Goal: Information Seeking & Learning: Compare options

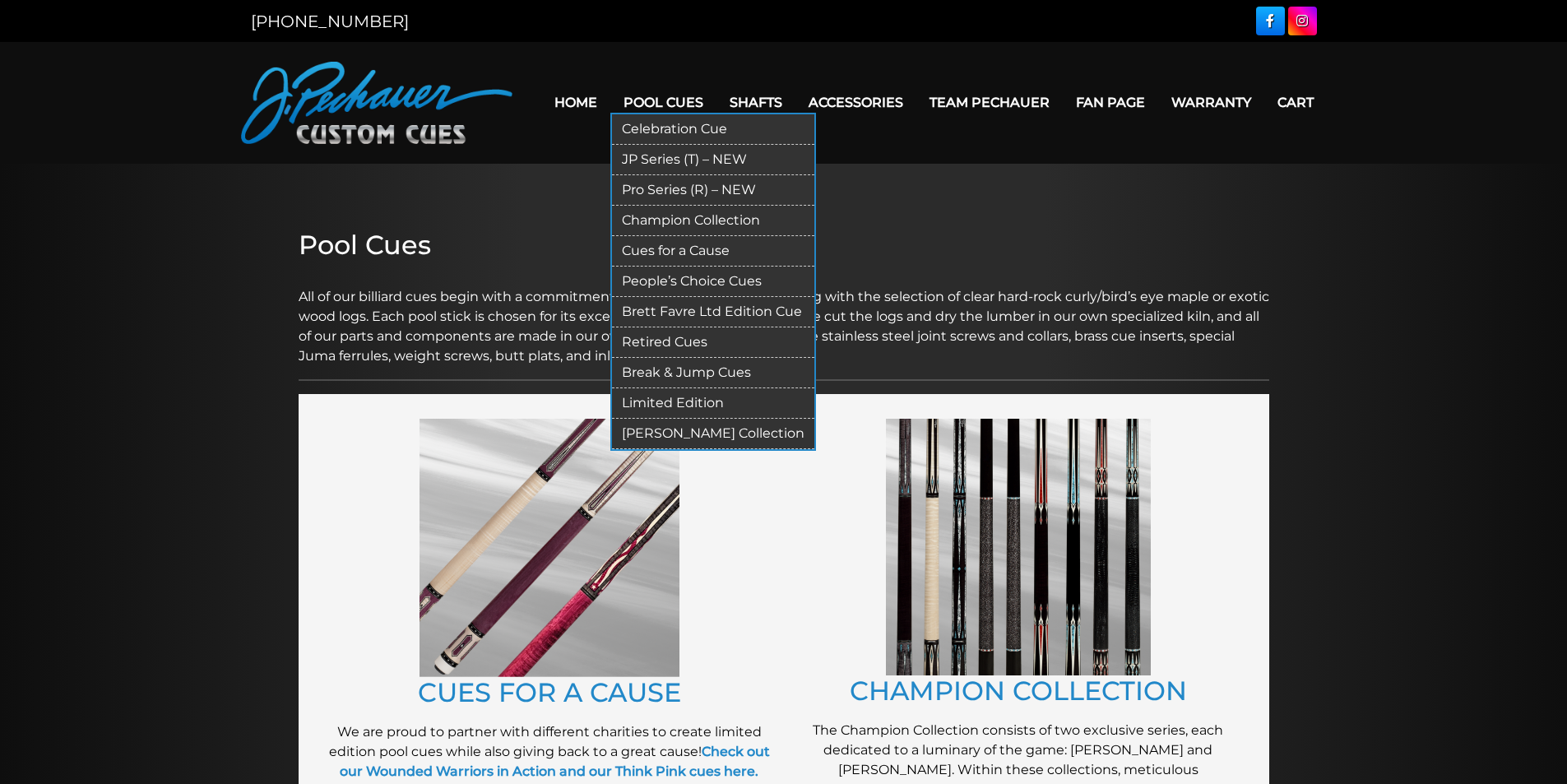
click at [708, 403] on link "Limited Edition" at bounding box center [712, 403] width 202 height 30
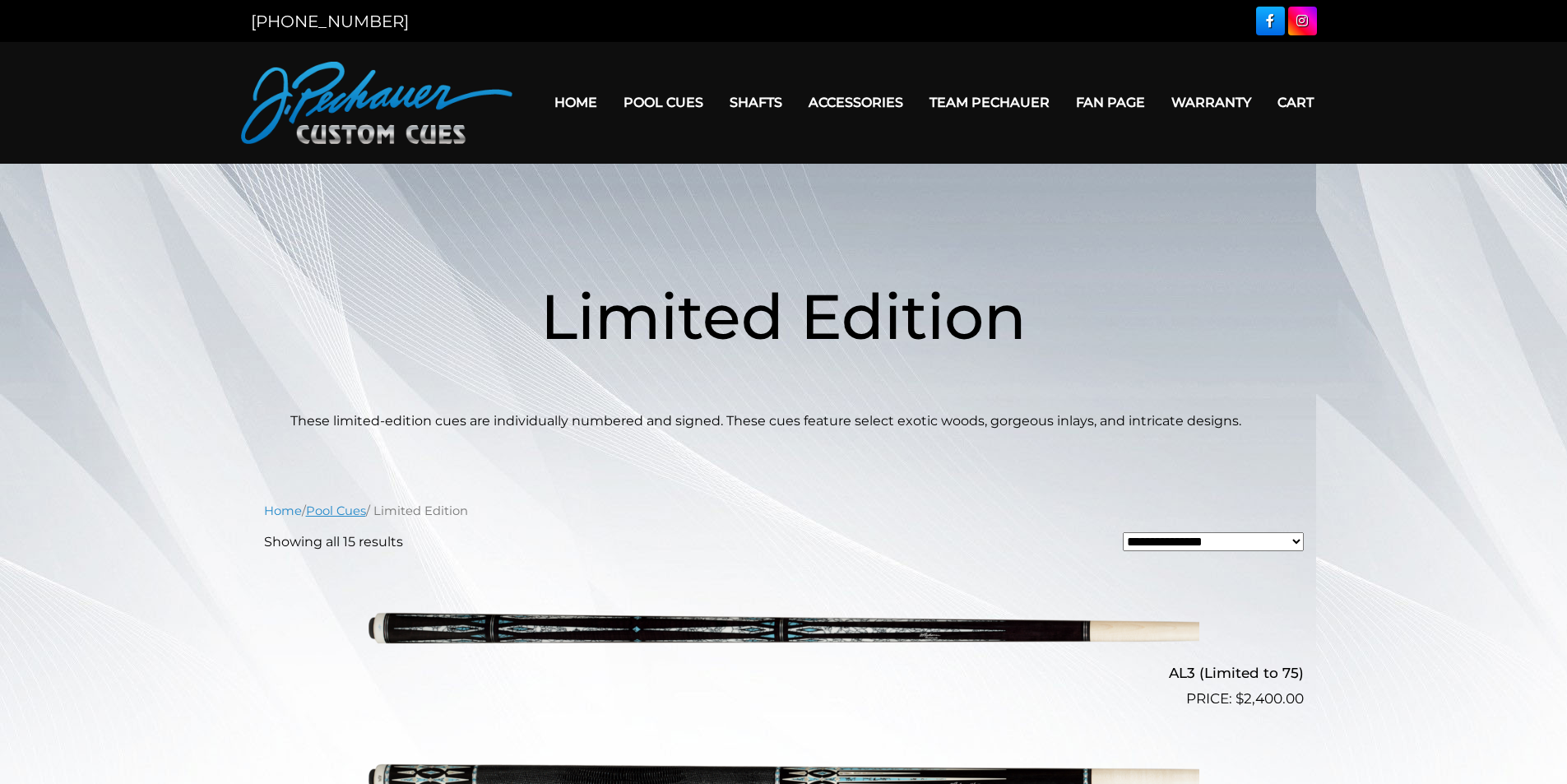
click at [335, 510] on link "Pool Cues" at bounding box center [336, 511] width 60 height 15
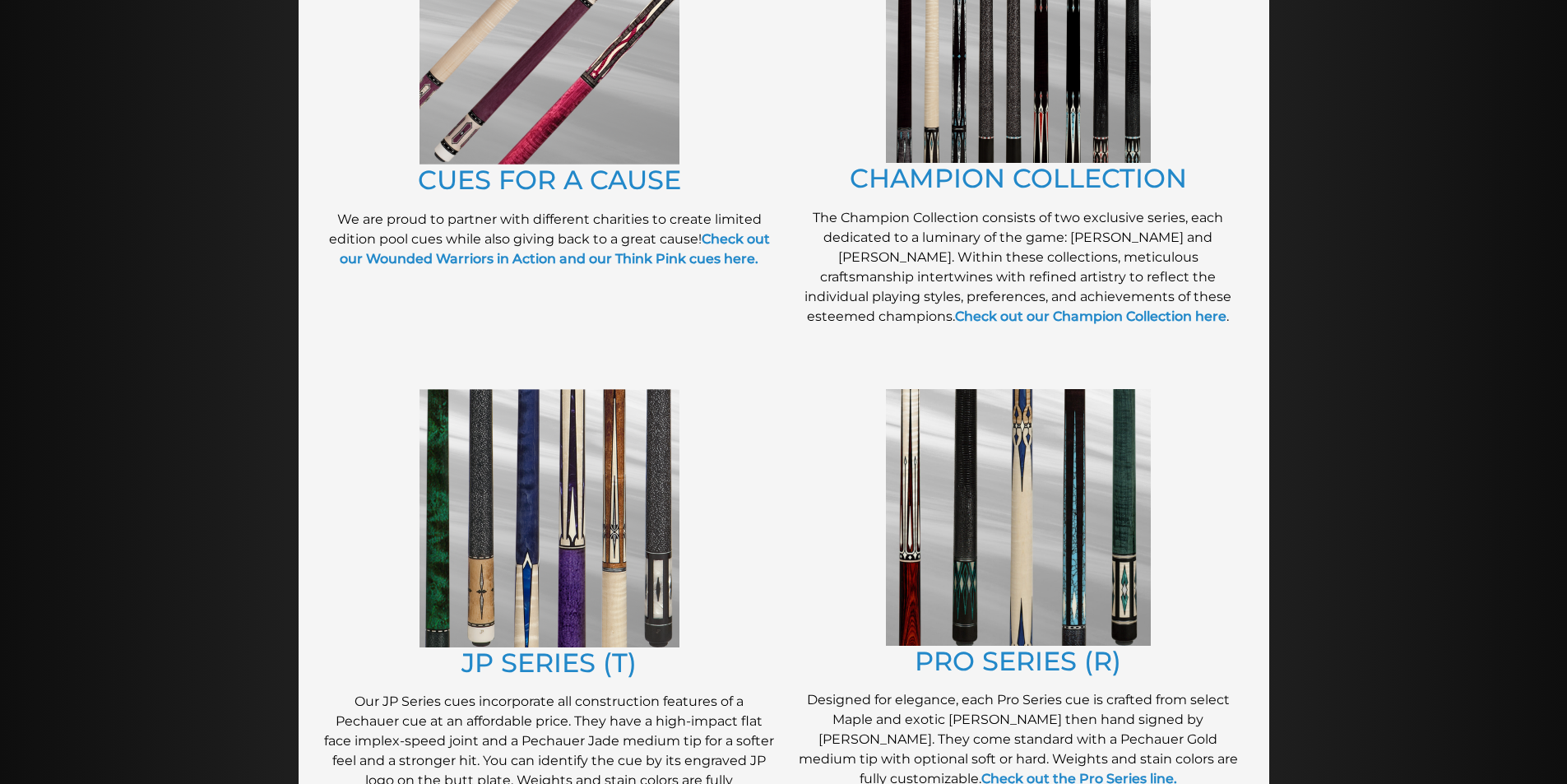
scroll to position [512, 0]
click at [1038, 320] on link "Check out our Champion Collection here" at bounding box center [1091, 317] width 272 height 16
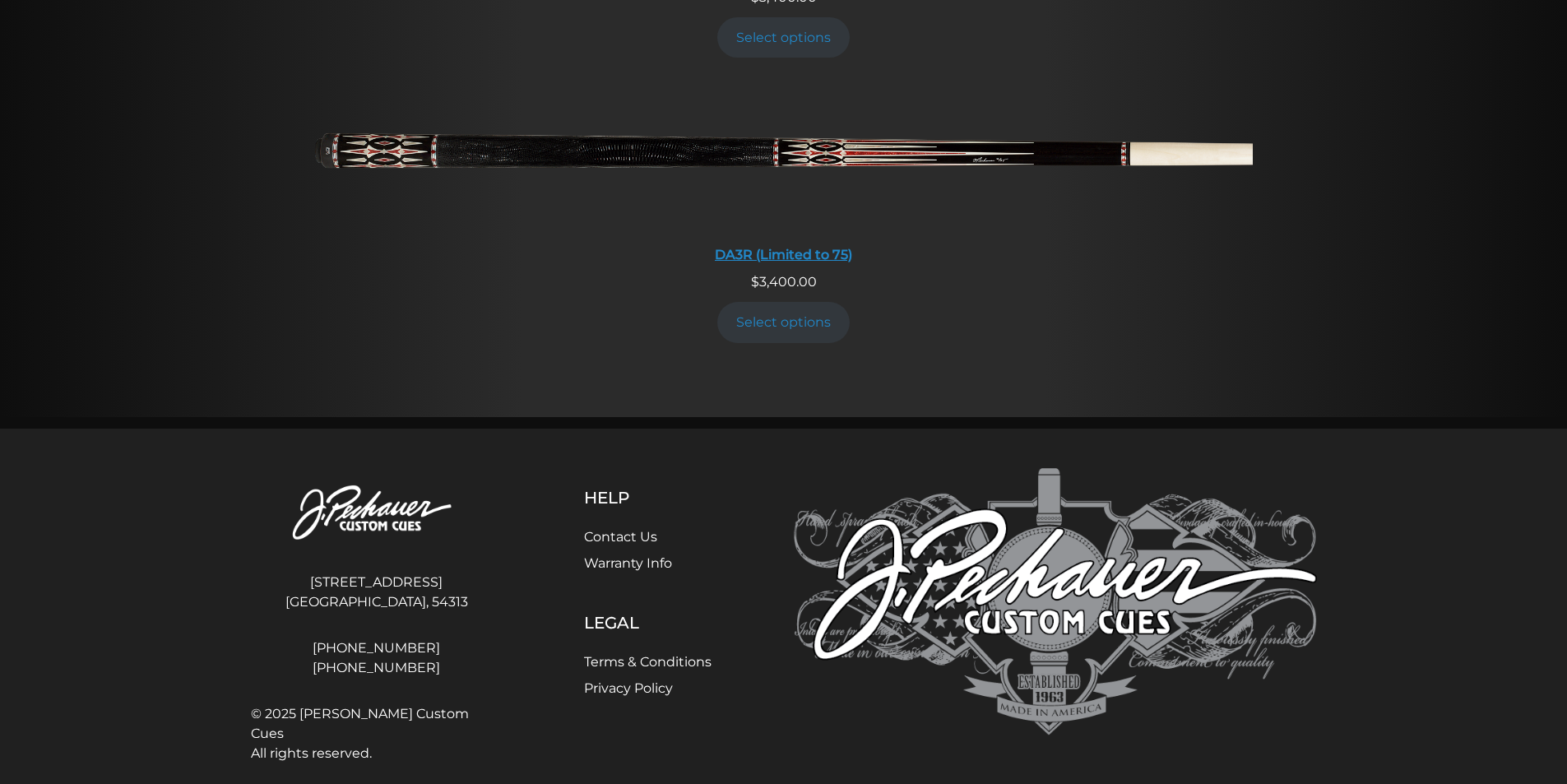
scroll to position [3372, 0]
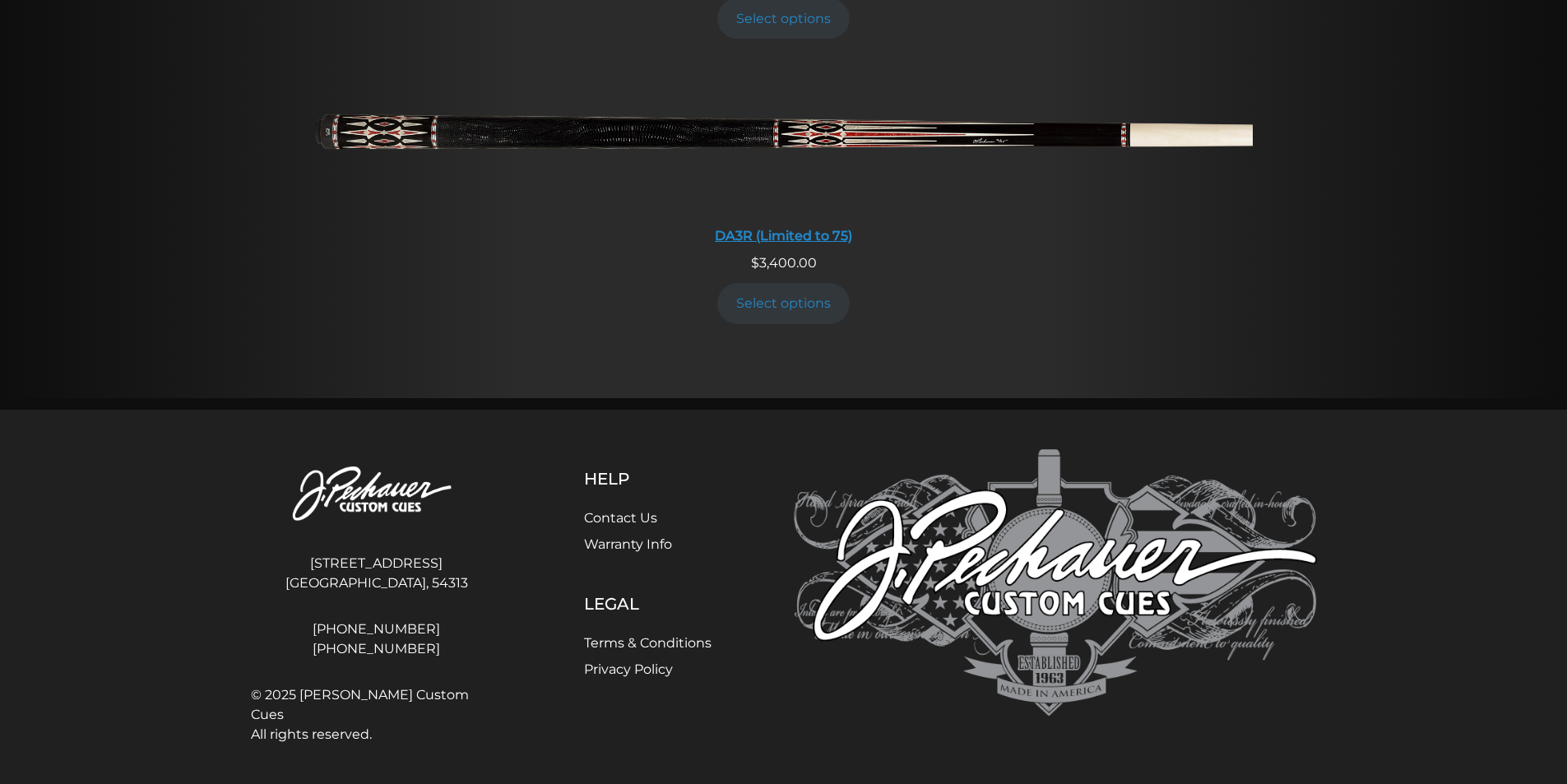
click at [752, 130] on img at bounding box center [784, 140] width 938 height 157
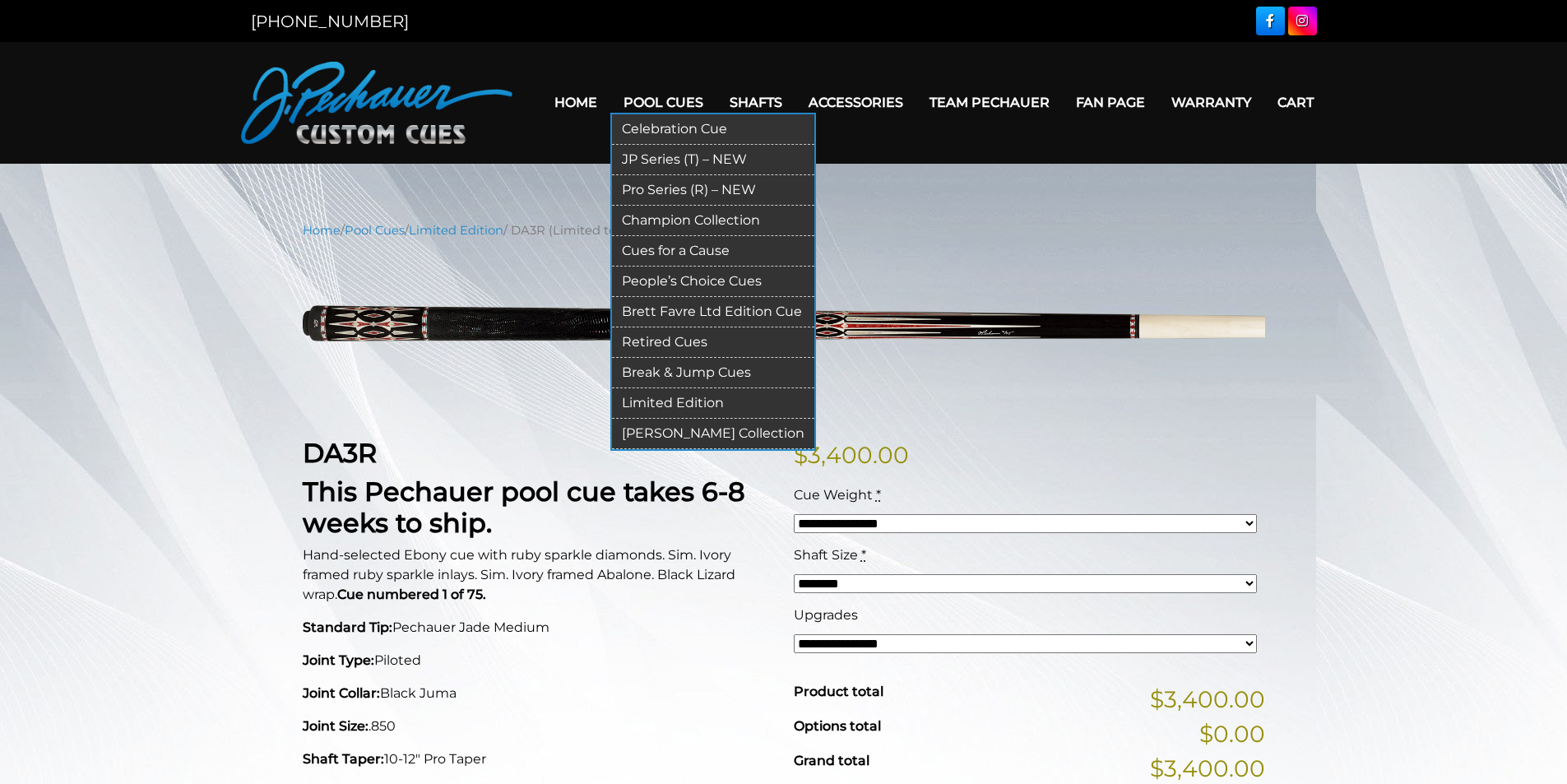
click at [679, 131] on link "Celebration Cue" at bounding box center [712, 129] width 202 height 30
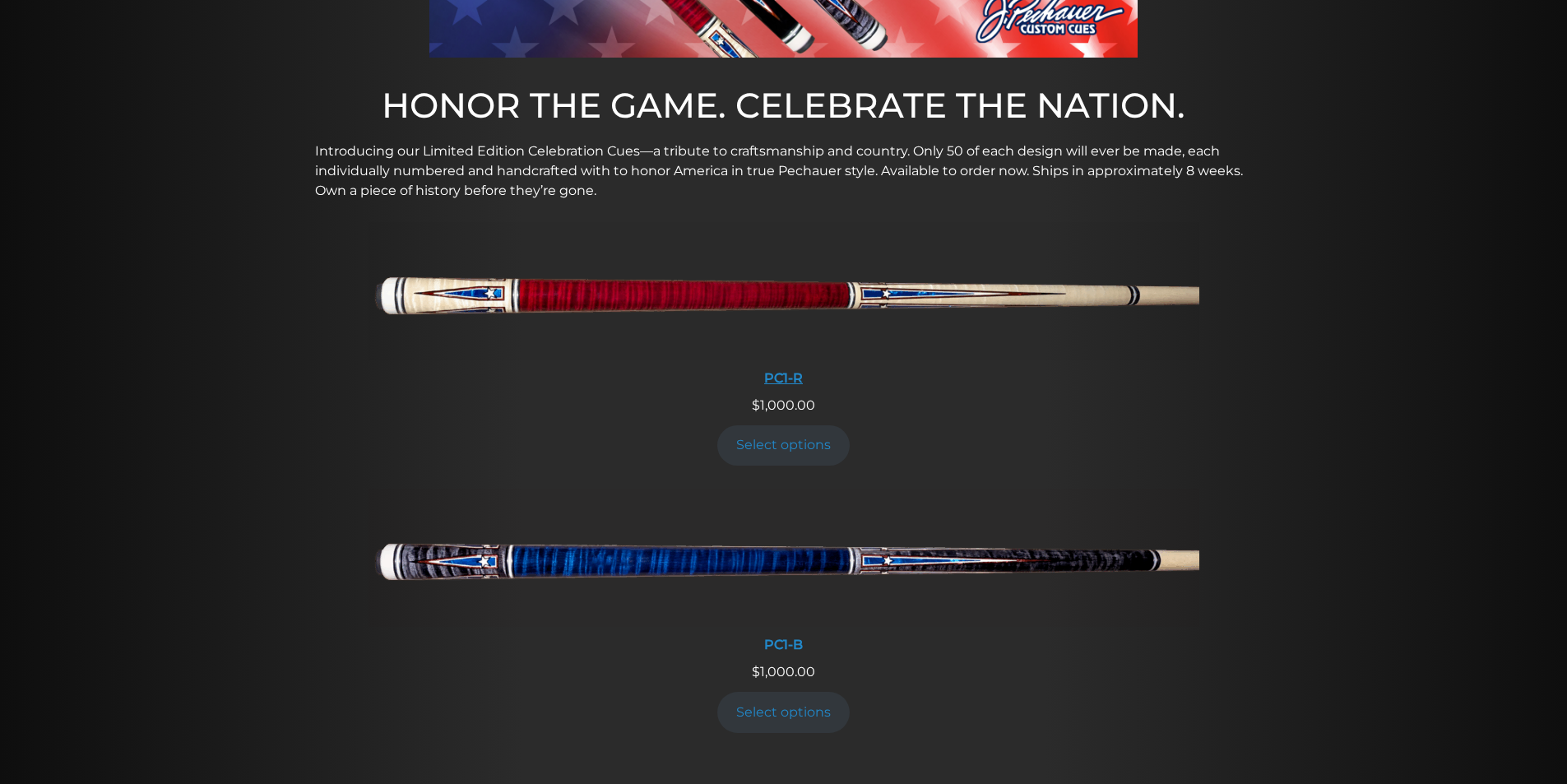
scroll to position [504, 0]
click at [574, 295] on img at bounding box center [784, 291] width 831 height 138
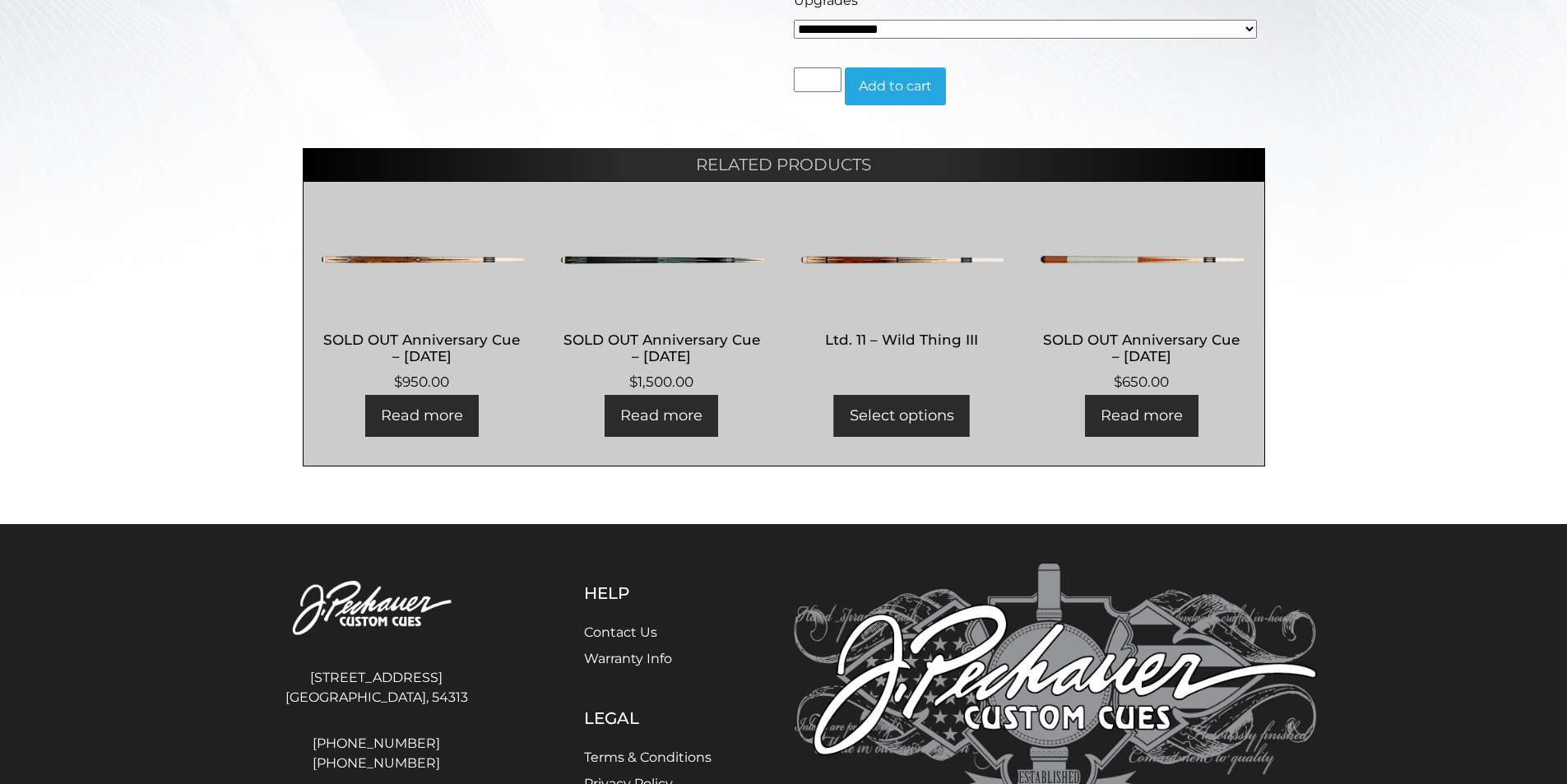
scroll to position [627, 0]
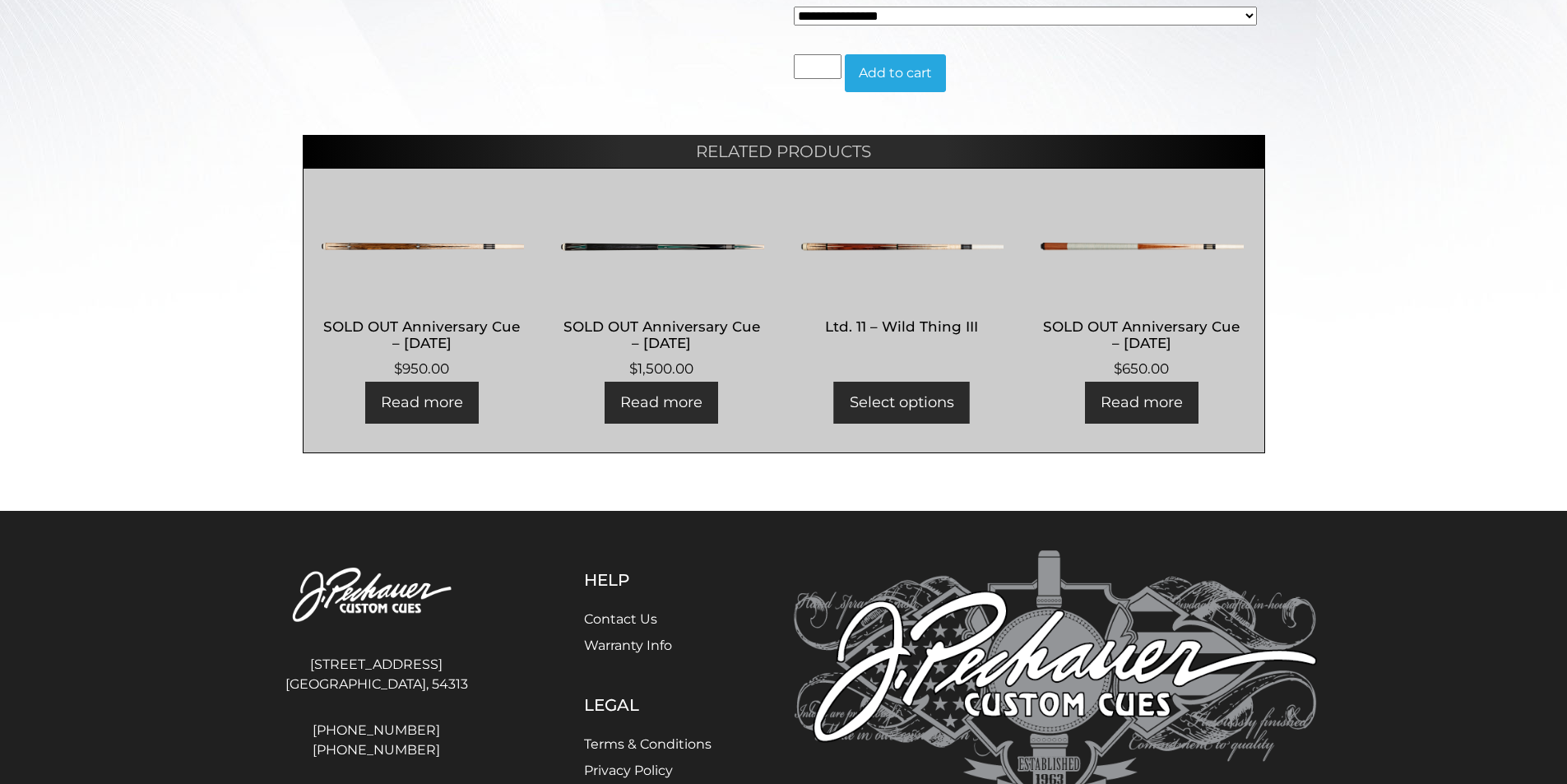
click at [605, 240] on img at bounding box center [662, 247] width 205 height 99
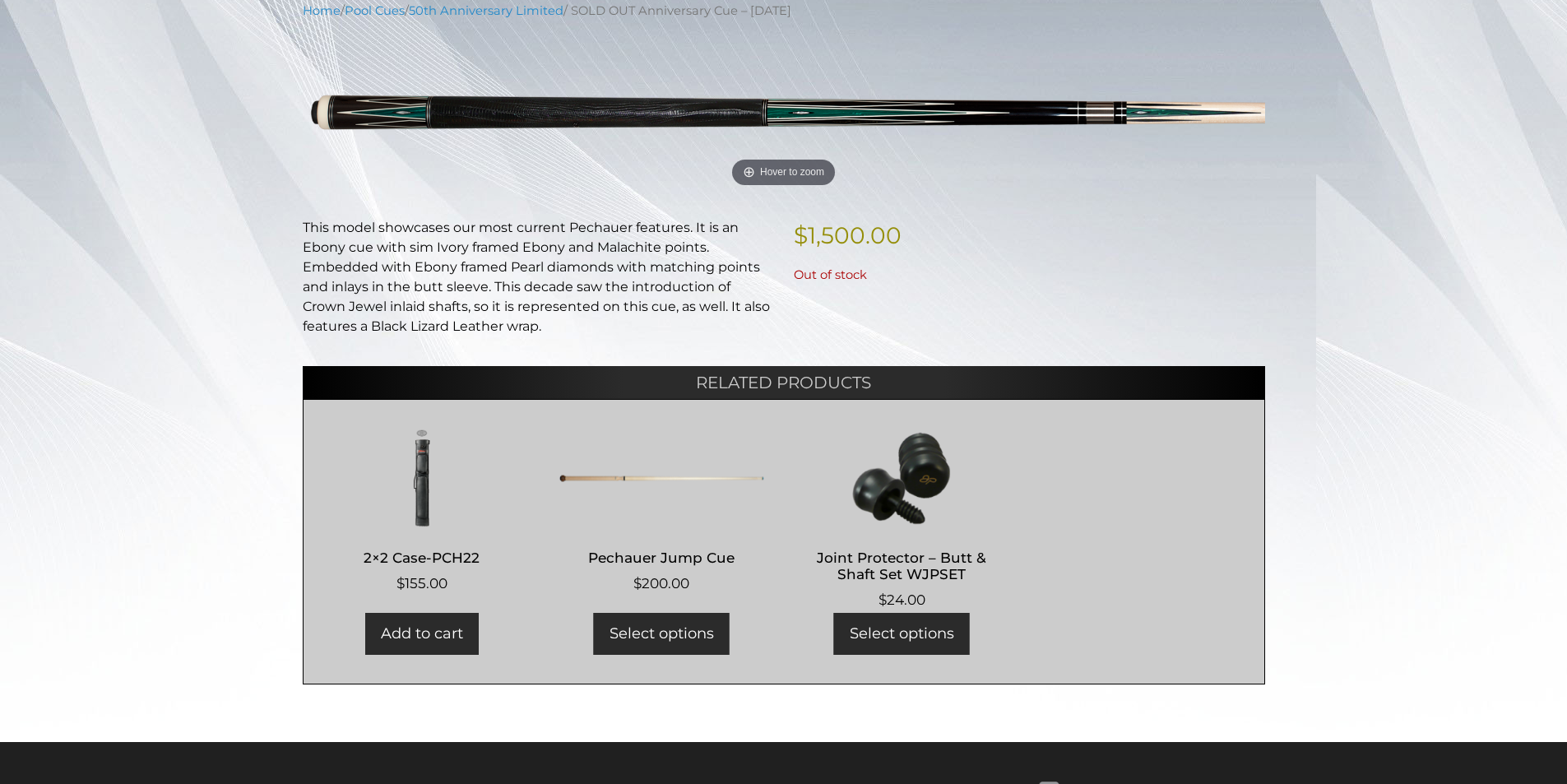
scroll to position [552, 0]
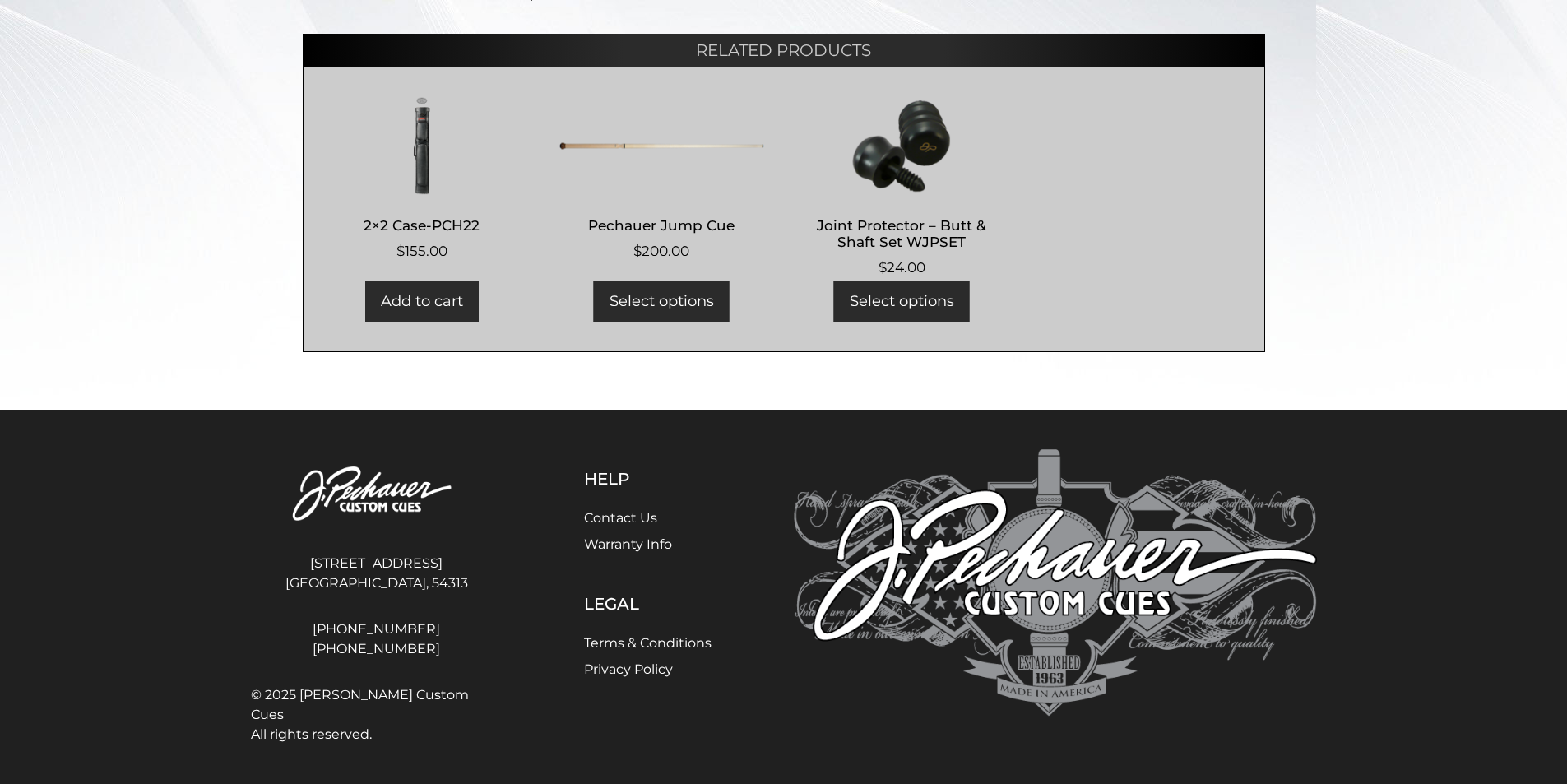
click at [621, 142] on img at bounding box center [662, 145] width 205 height 99
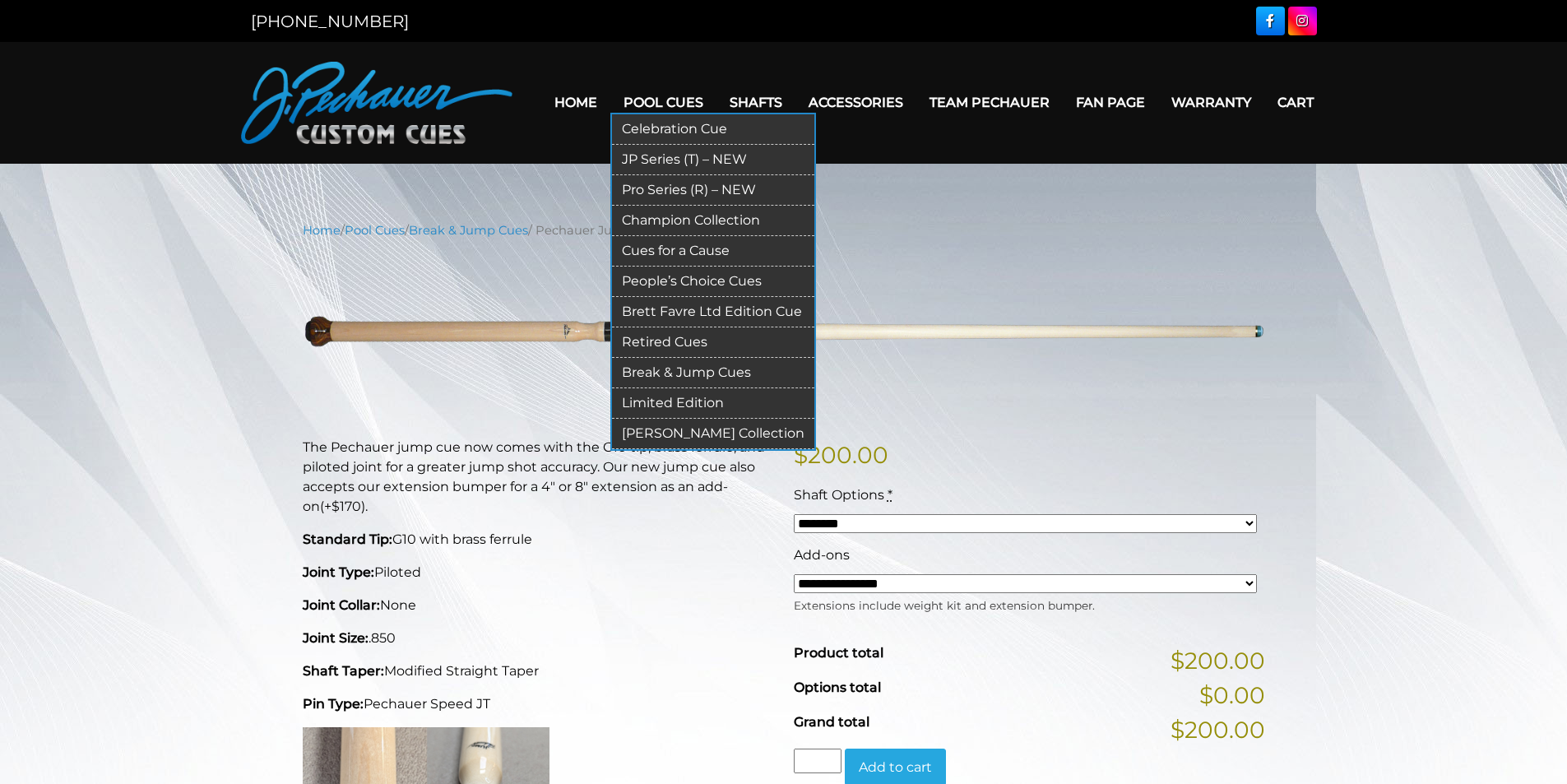
click at [679, 185] on link "Pro Series (R) – NEW" at bounding box center [712, 190] width 202 height 30
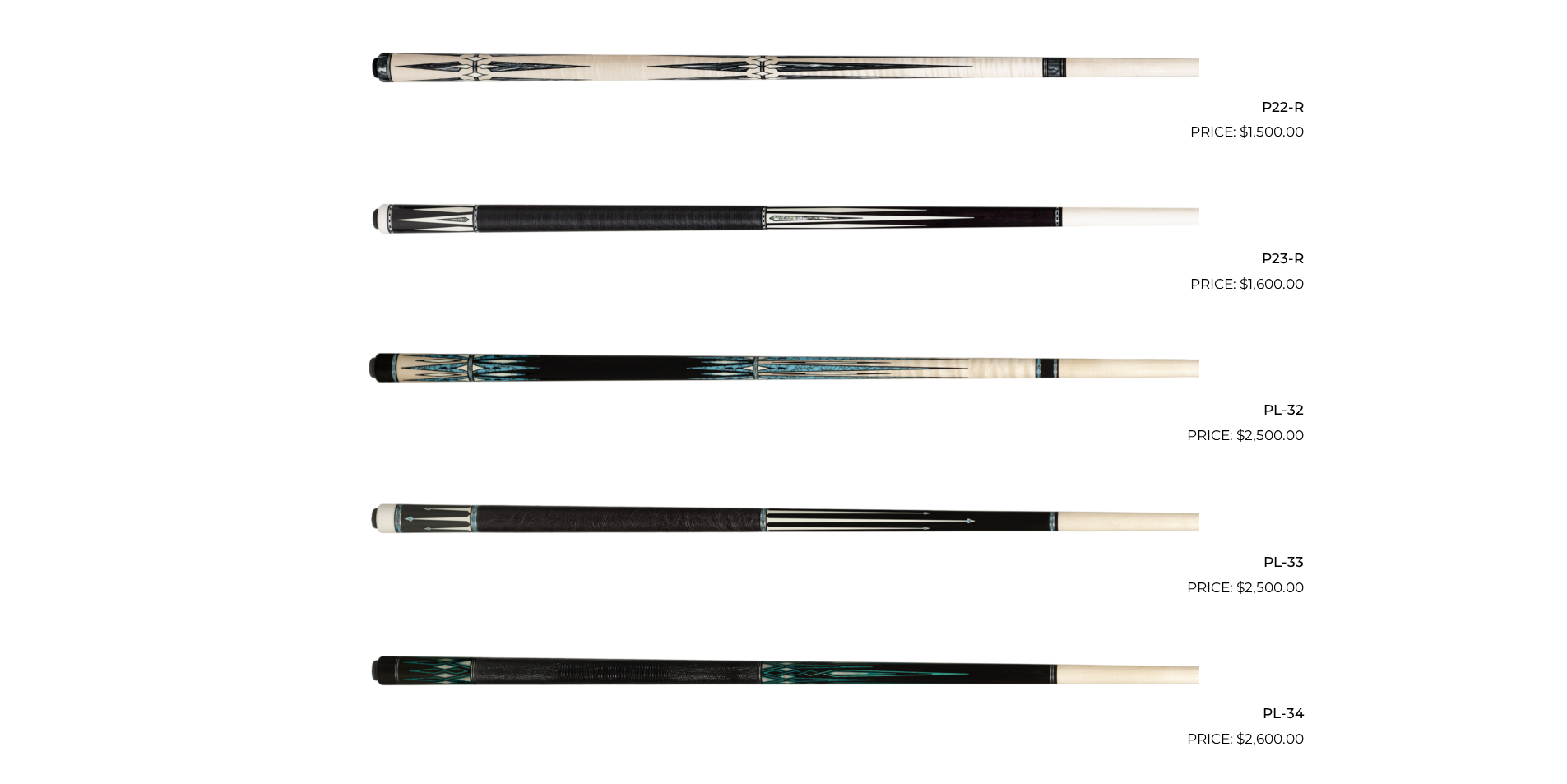
scroll to position [3723, 0]
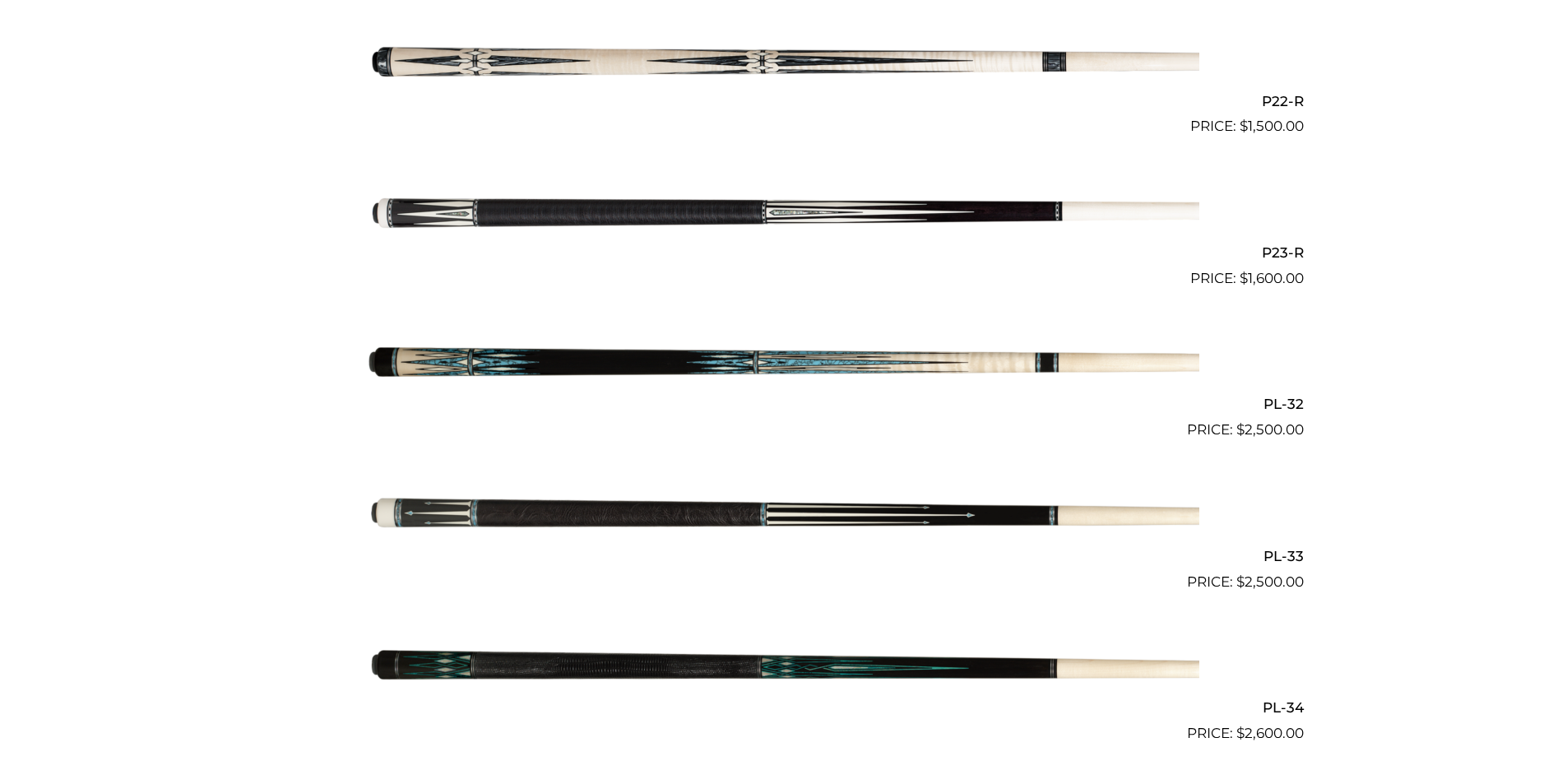
click at [657, 370] on img at bounding box center [784, 365] width 831 height 138
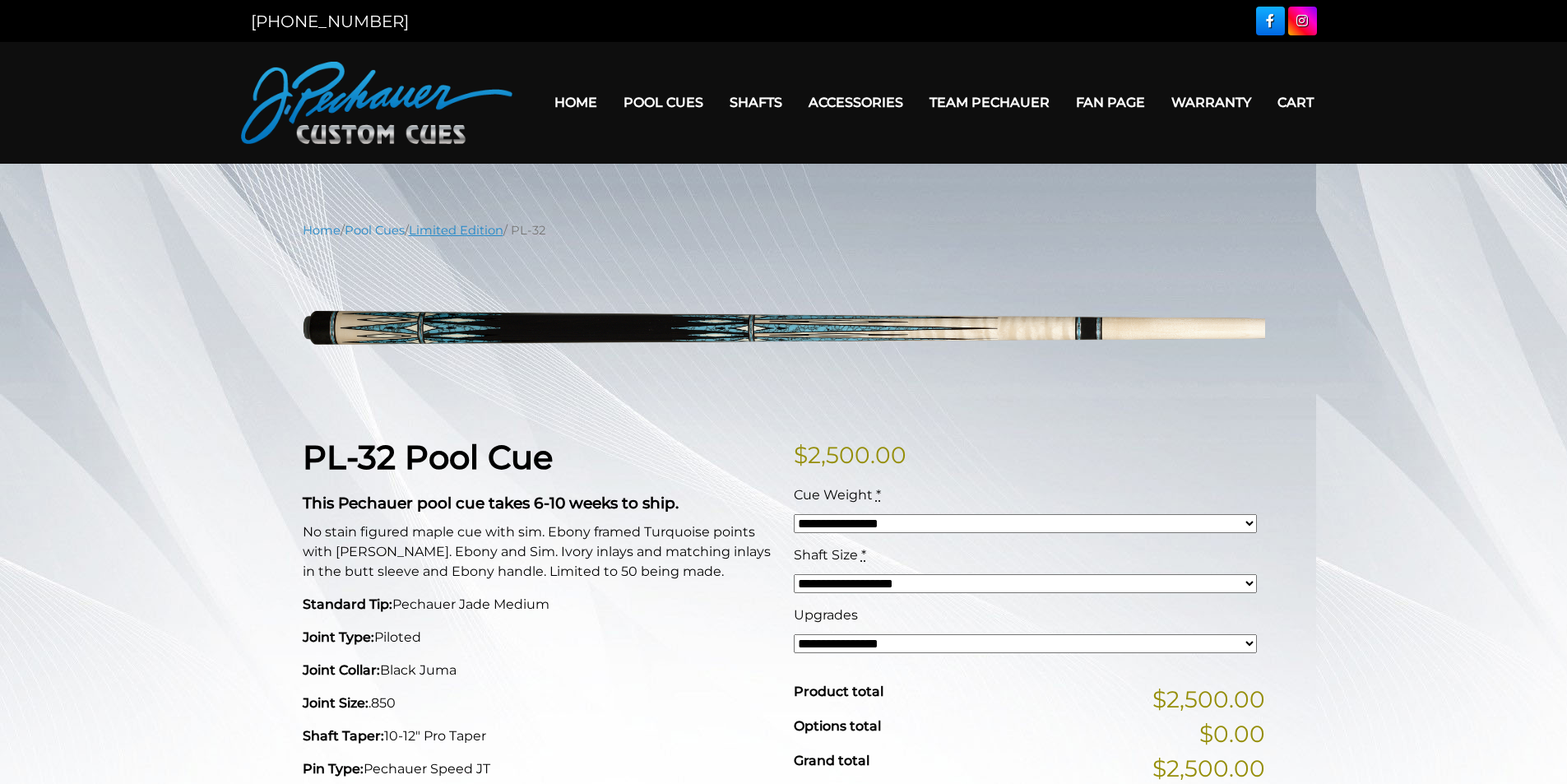
click at [479, 230] on link "Limited Edition" at bounding box center [456, 230] width 94 height 15
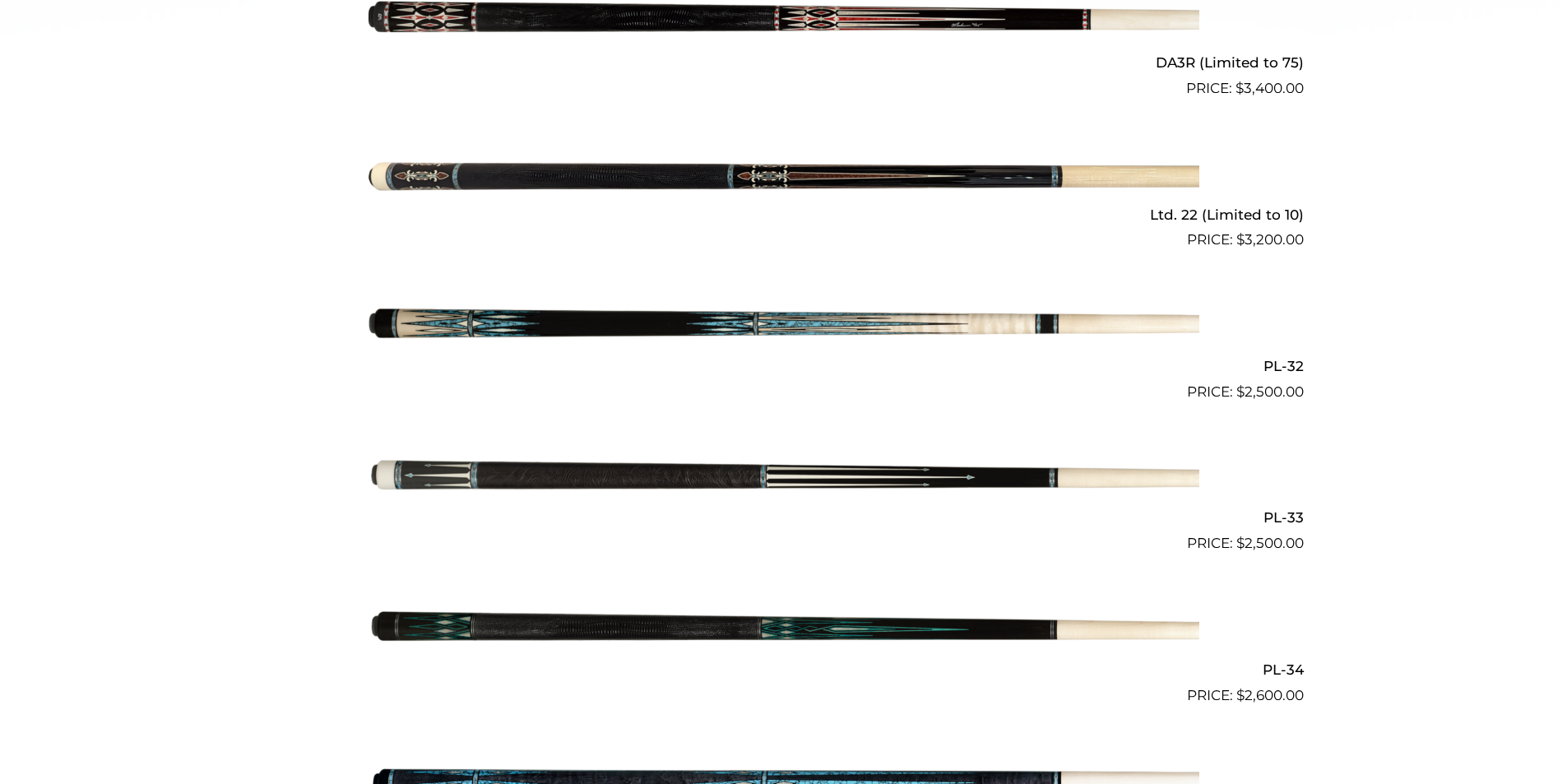
scroll to position [909, 0]
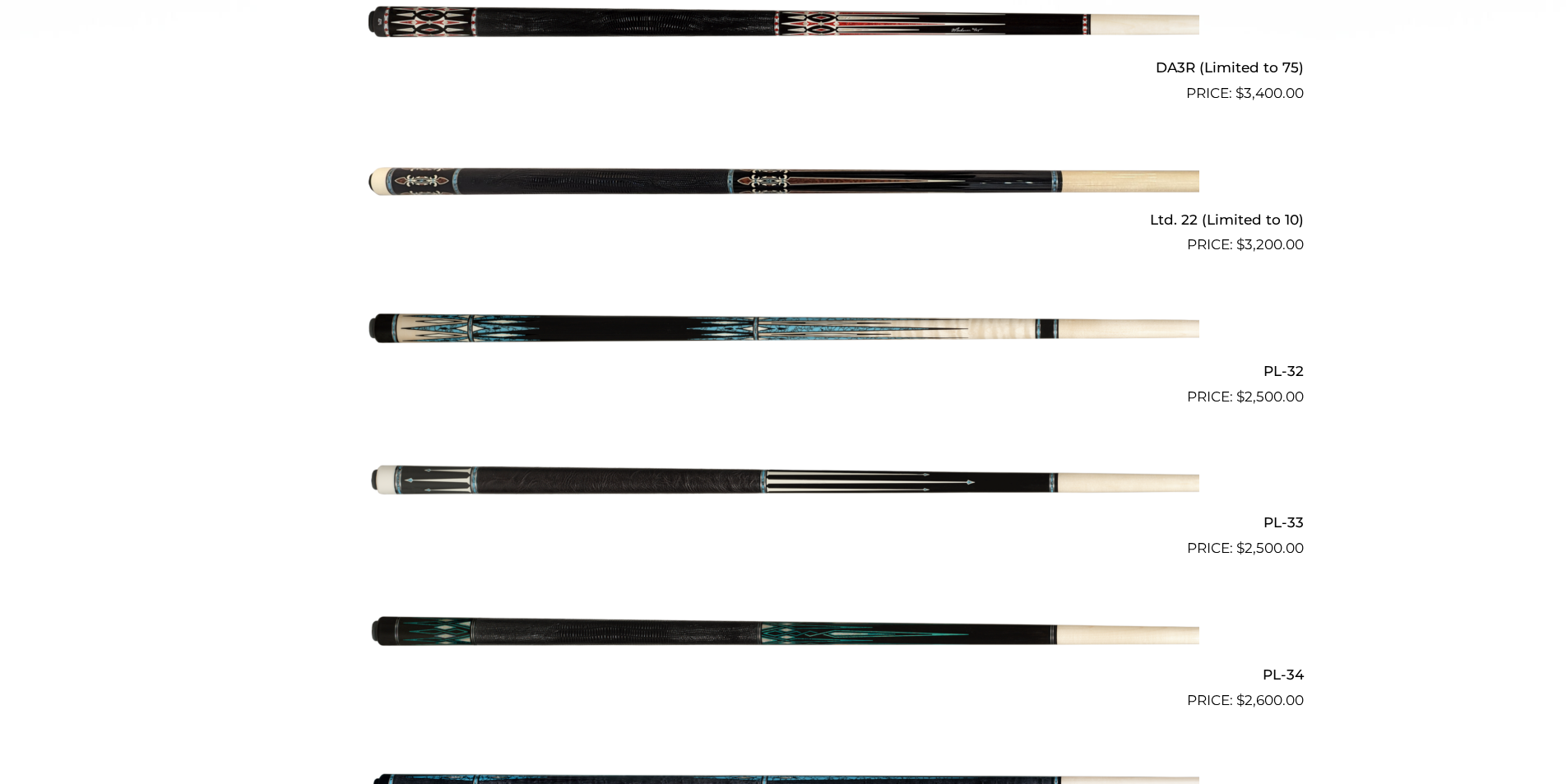
click at [654, 176] on img at bounding box center [784, 180] width 831 height 138
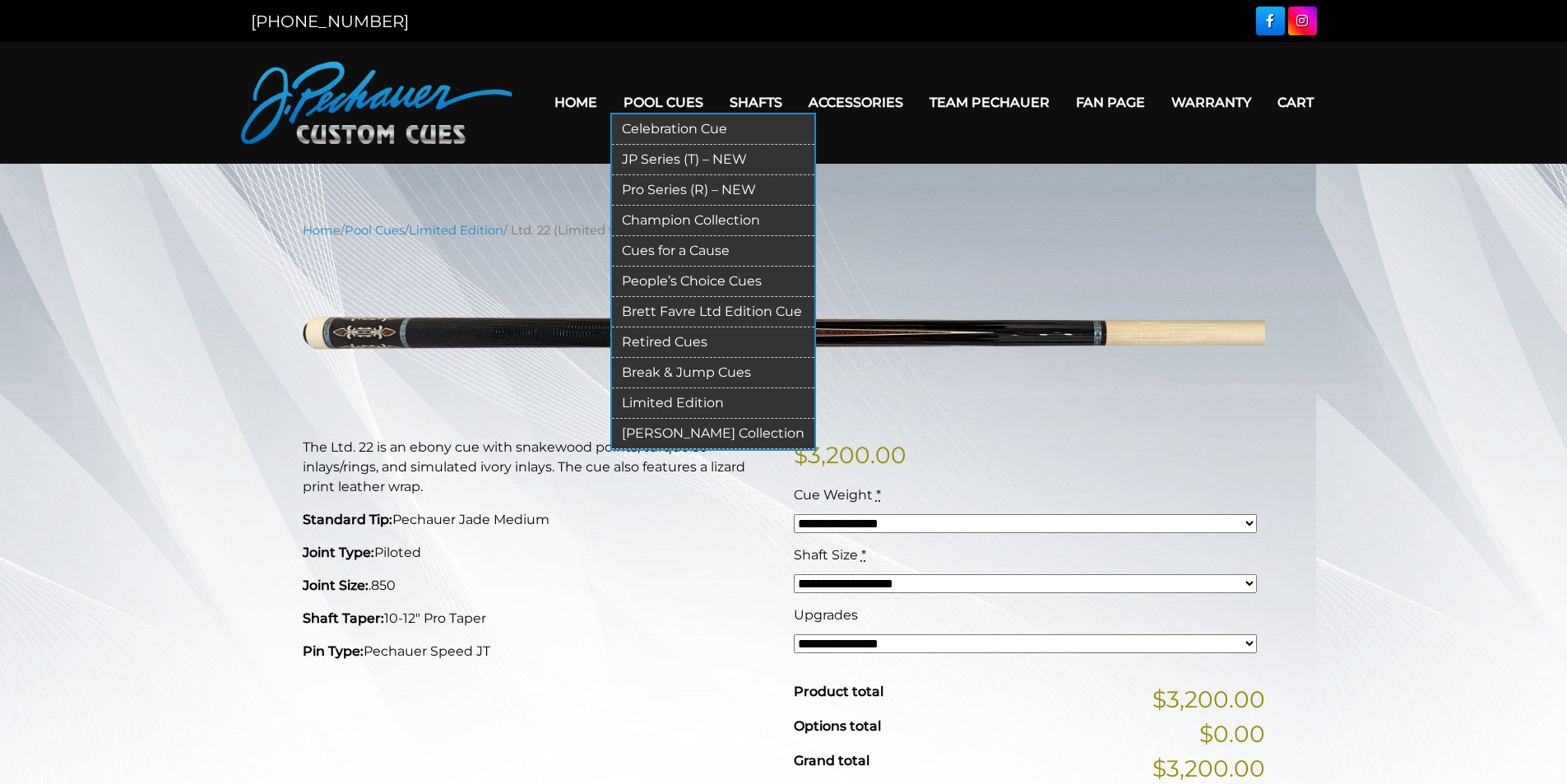
click at [723, 336] on link "Retired Cues" at bounding box center [712, 343] width 202 height 30
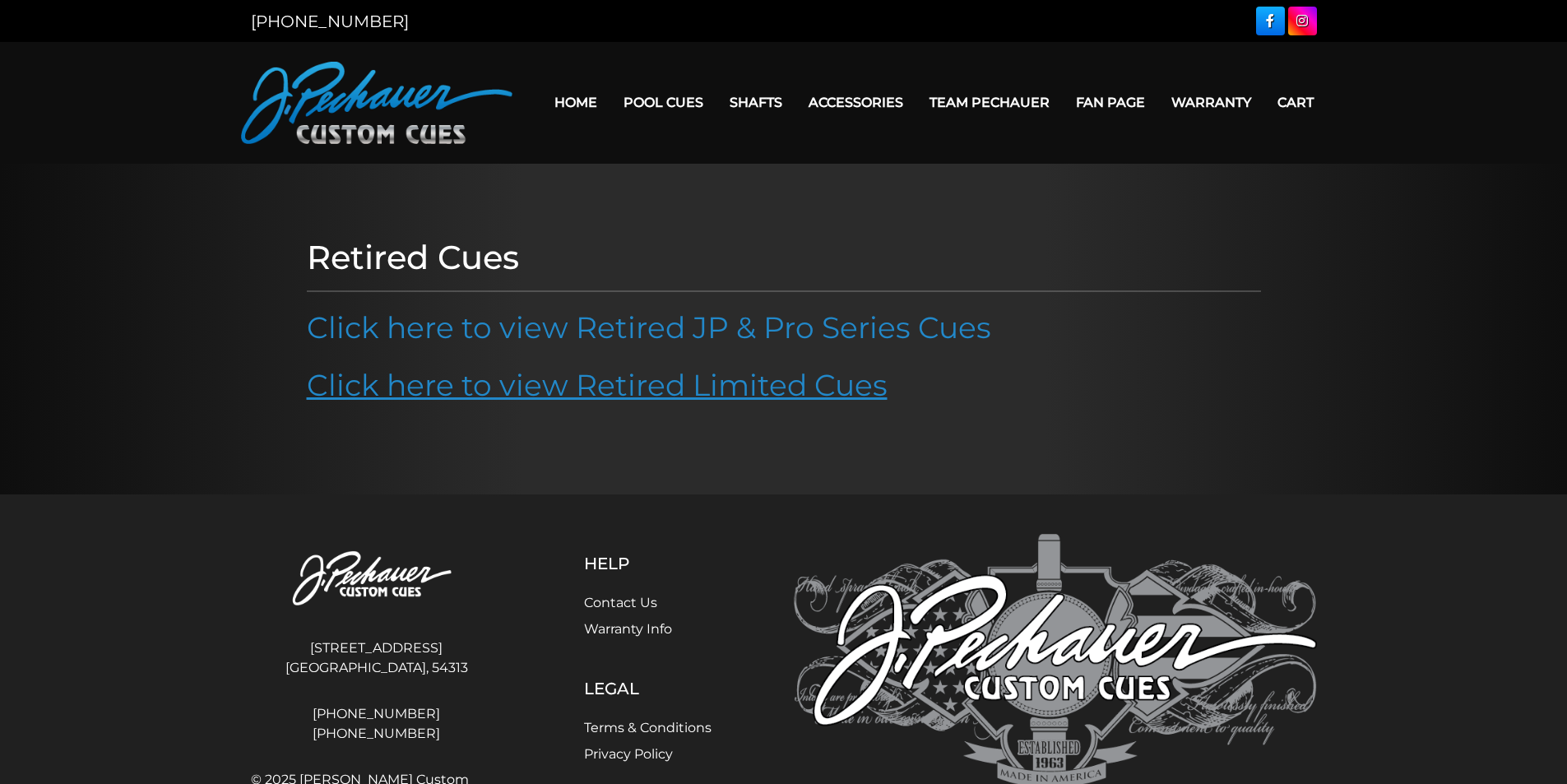
click at [560, 376] on link "Click here to view Retired Limited Cues" at bounding box center [597, 384] width 581 height 36
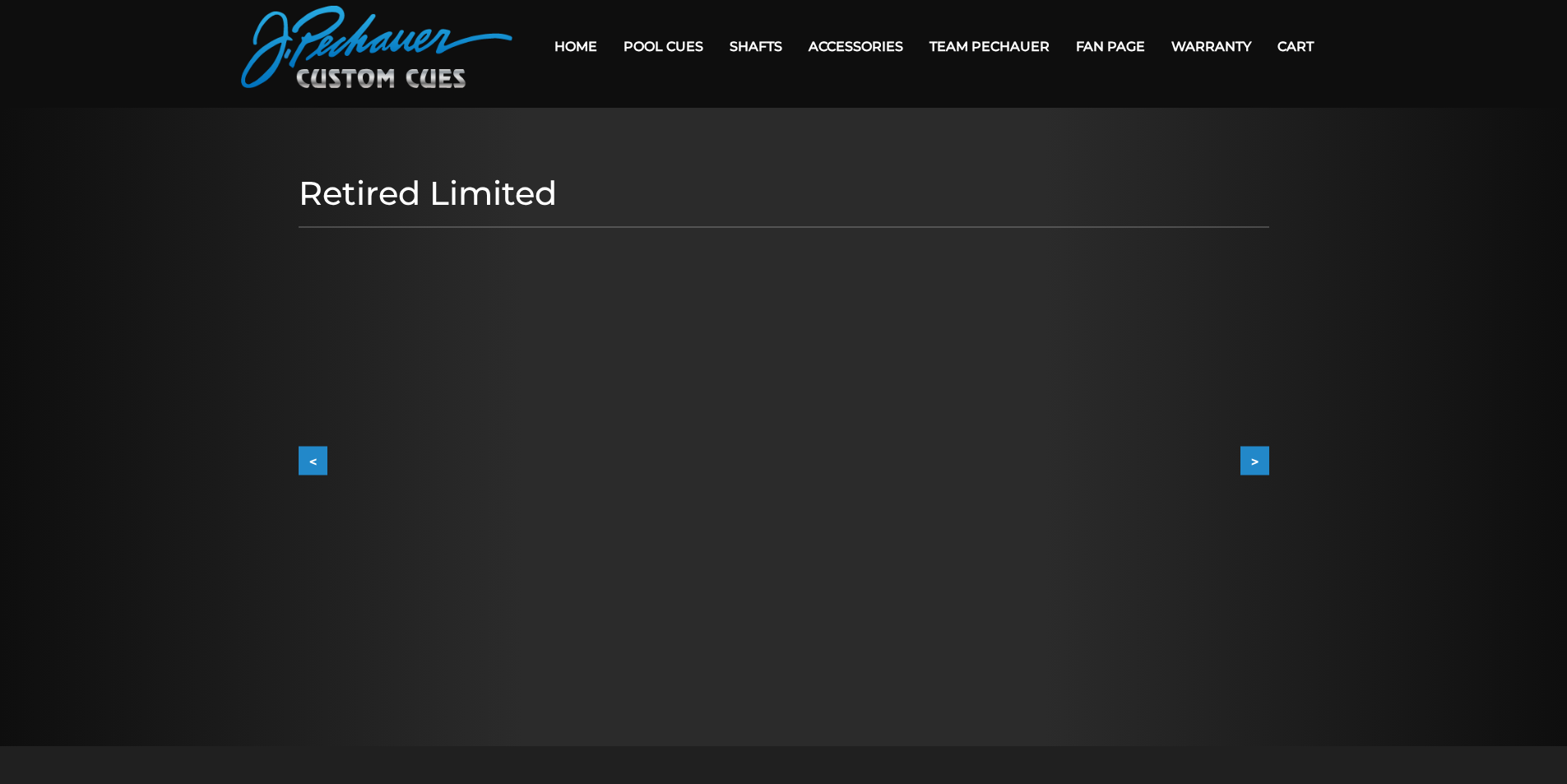
scroll to position [44, 0]
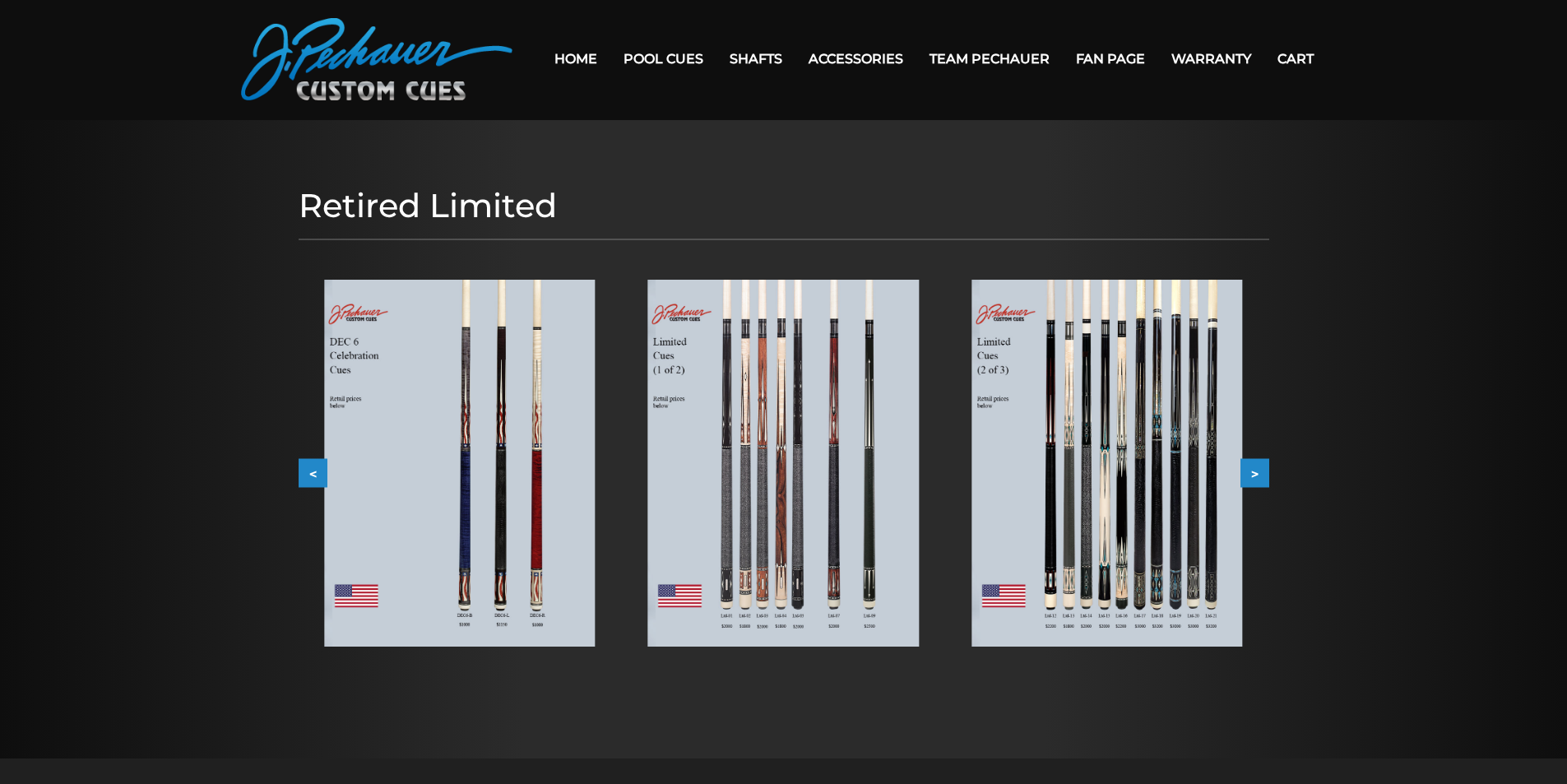
click at [1145, 441] on img at bounding box center [1107, 463] width 271 height 367
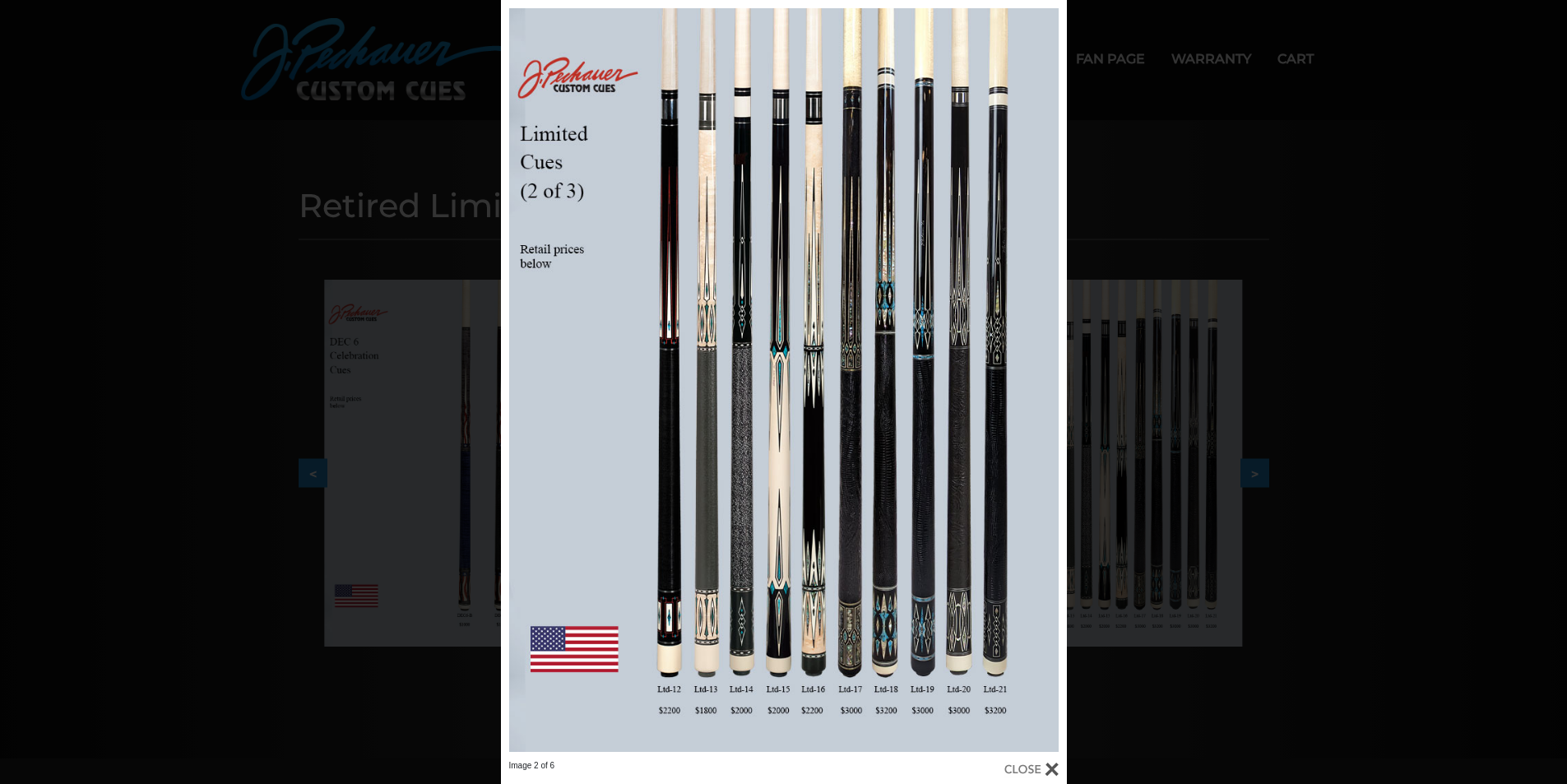
scroll to position [0, 0]
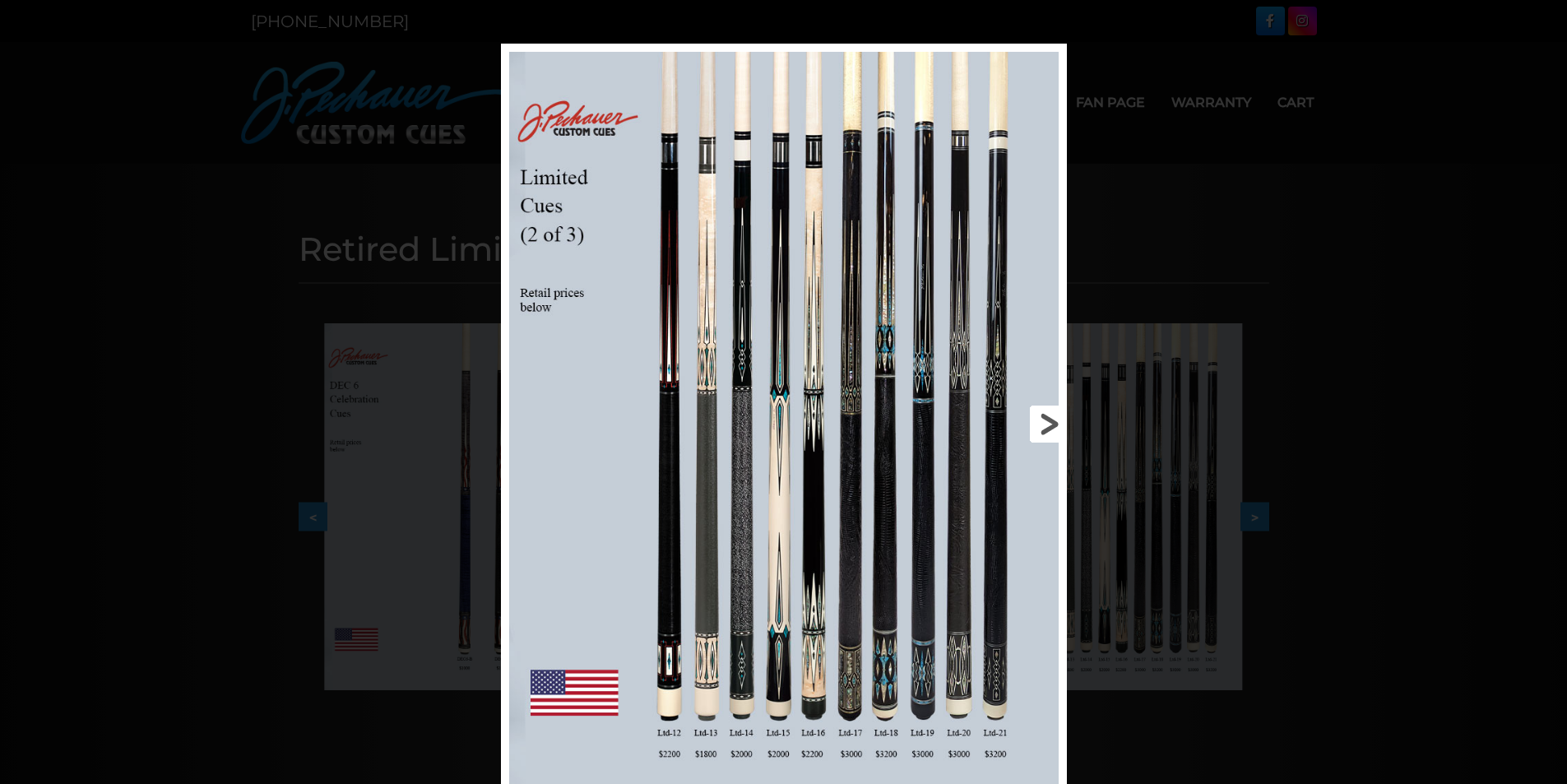
click at [1042, 423] on link at bounding box center [939, 424] width 255 height 760
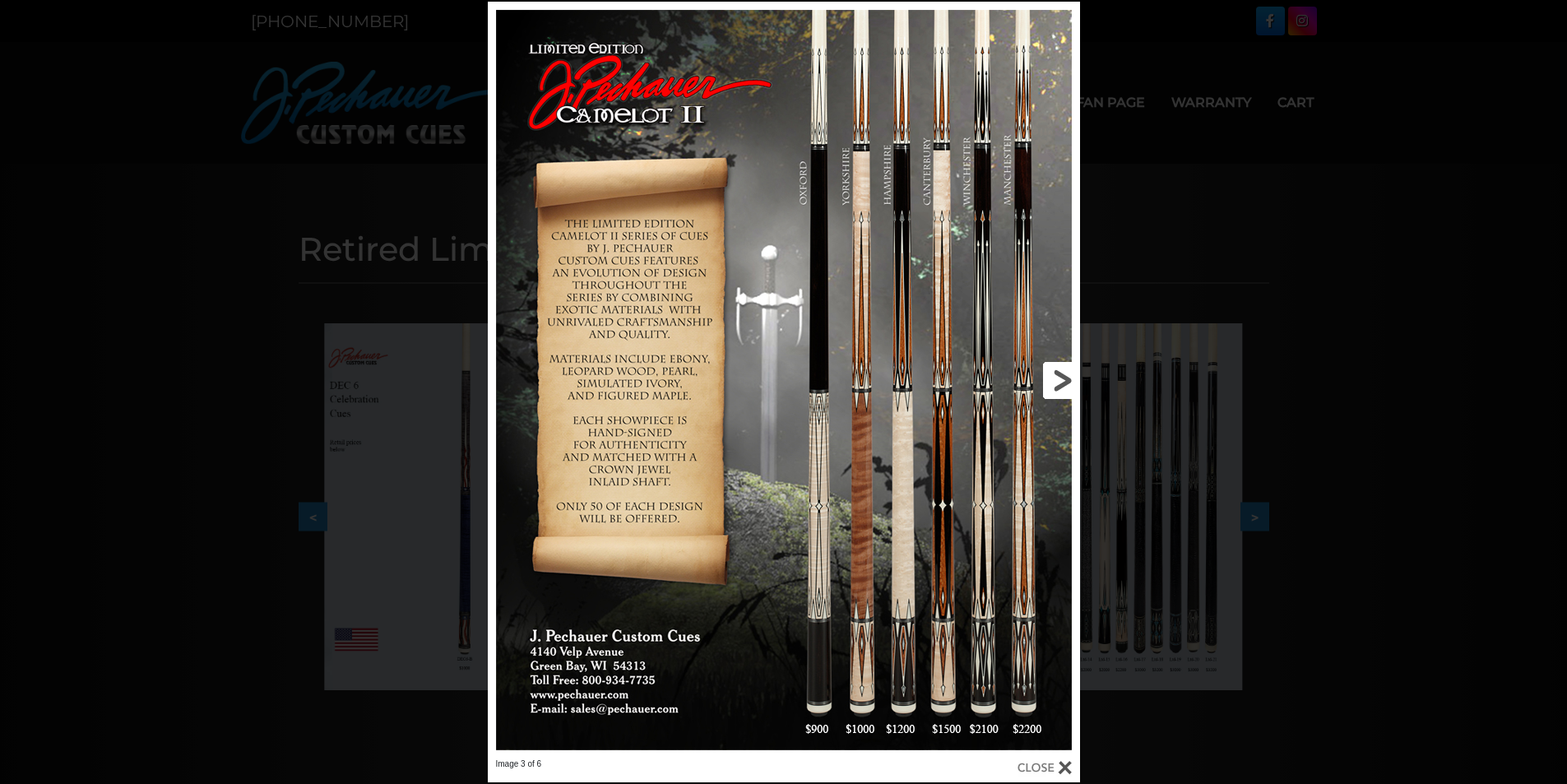
click at [1063, 381] on link at bounding box center [946, 380] width 266 height 756
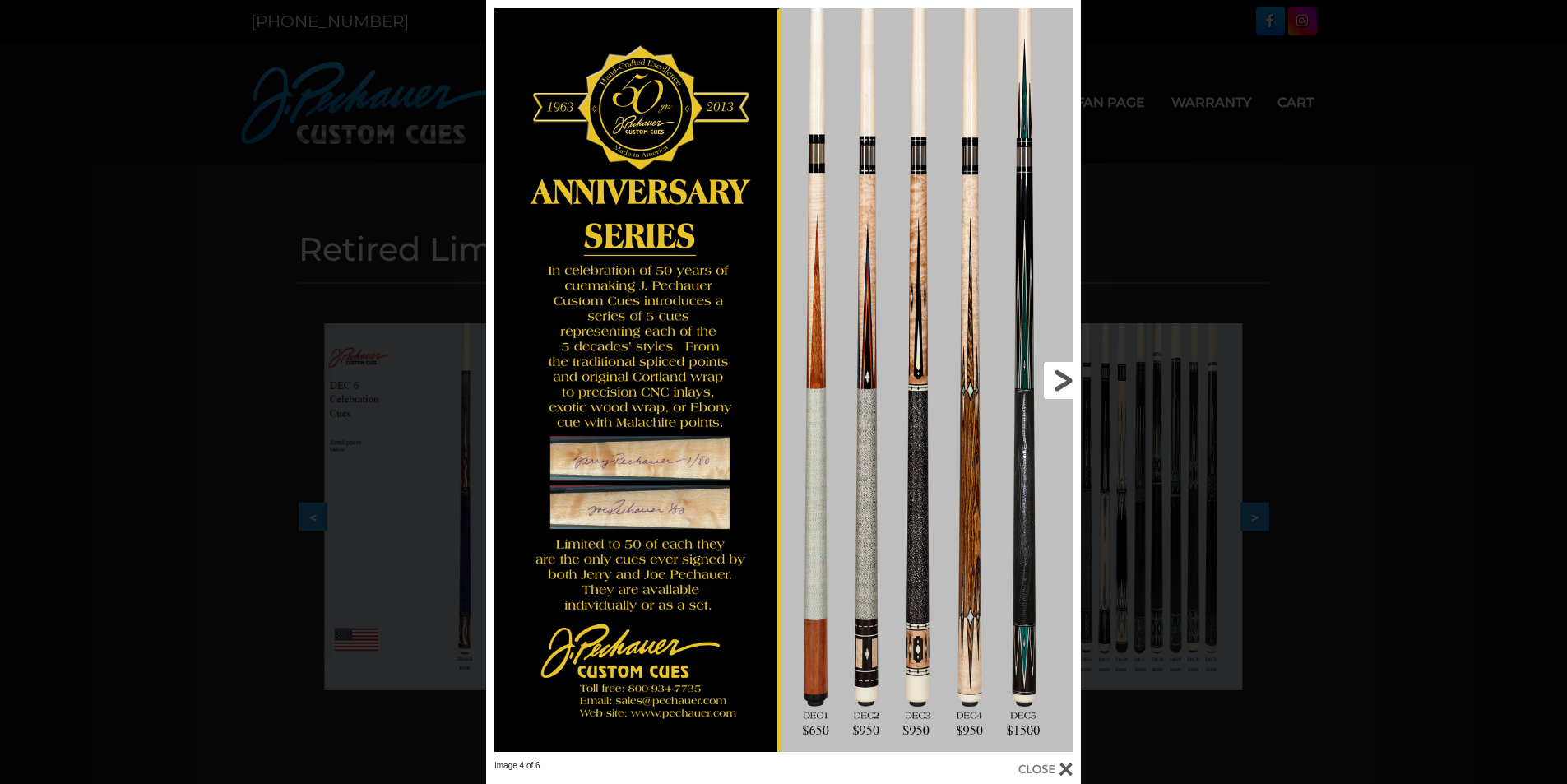
click at [1063, 381] on link at bounding box center [947, 380] width 267 height 760
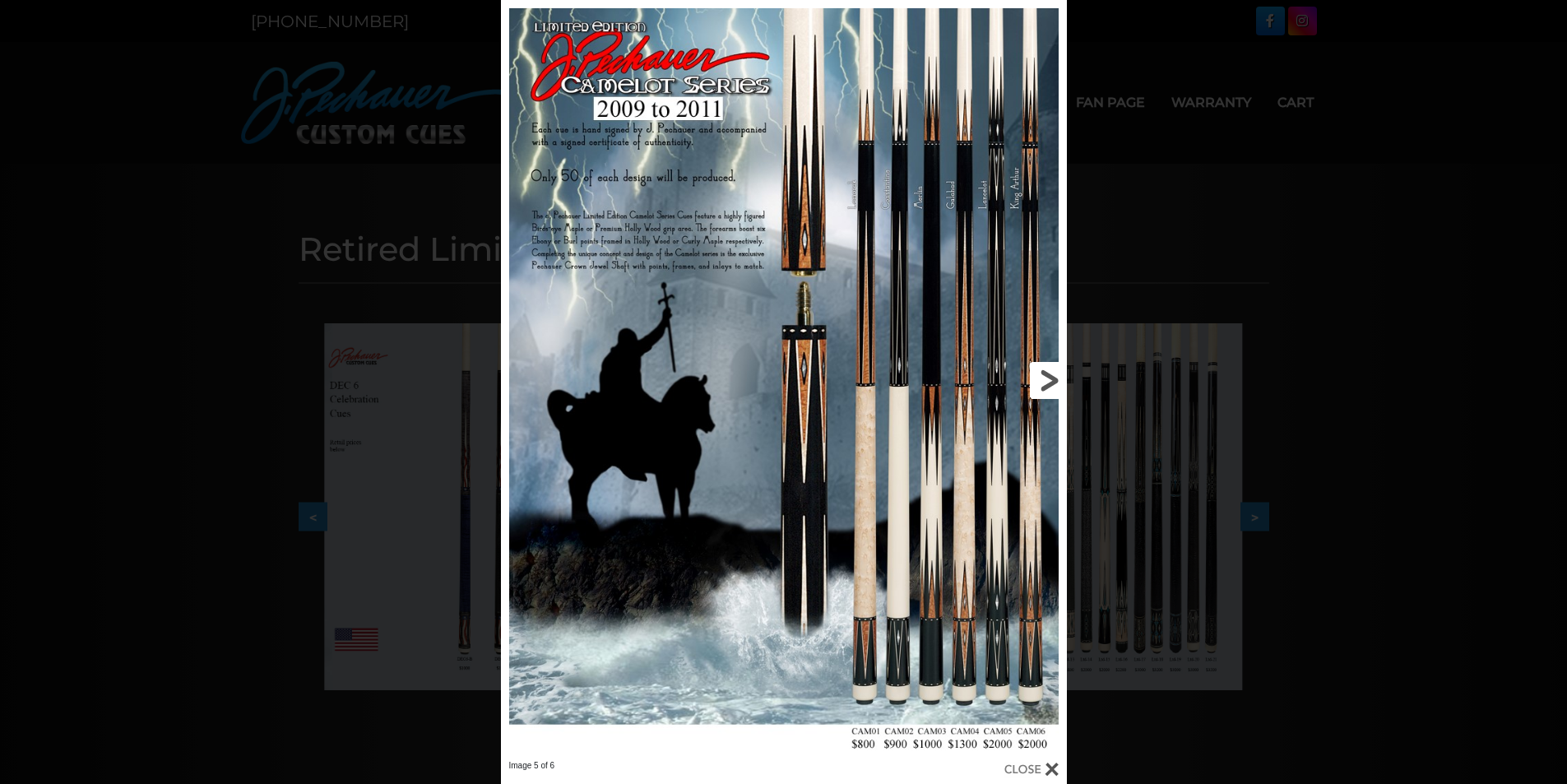
click at [1063, 381] on link at bounding box center [939, 380] width 255 height 760
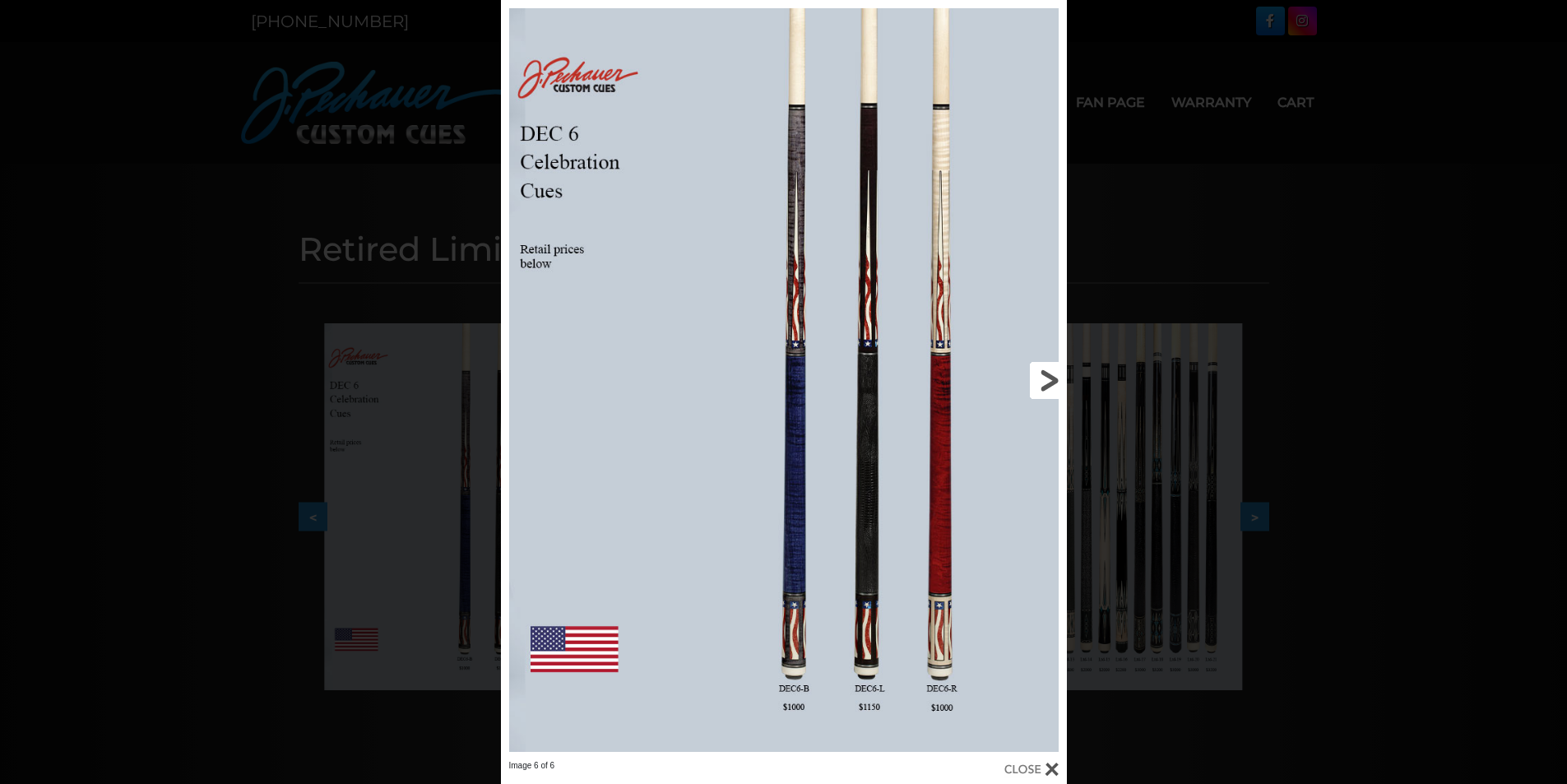
click at [1064, 376] on link at bounding box center [939, 380] width 255 height 760
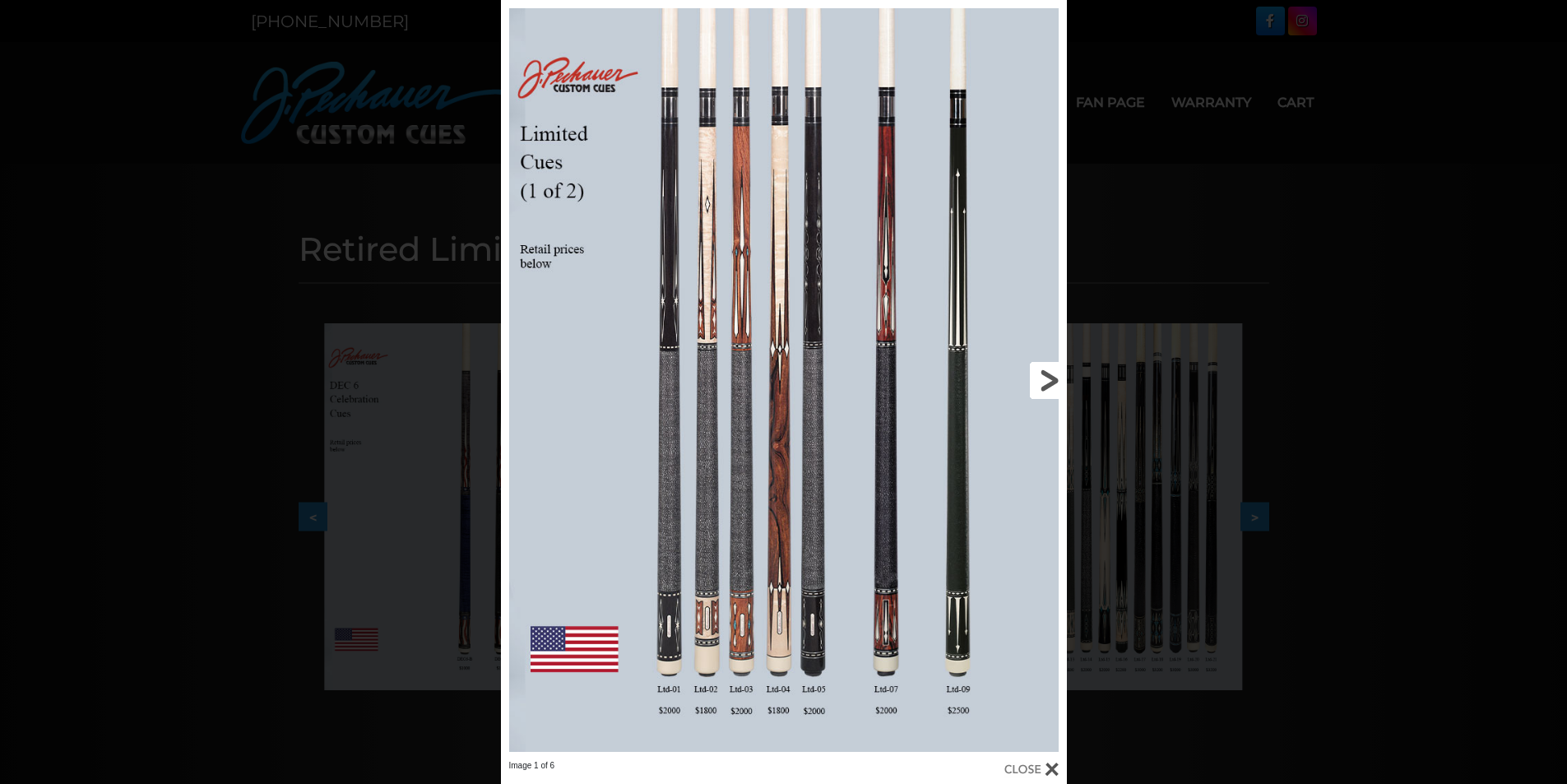
click at [1061, 377] on link at bounding box center [939, 380] width 255 height 760
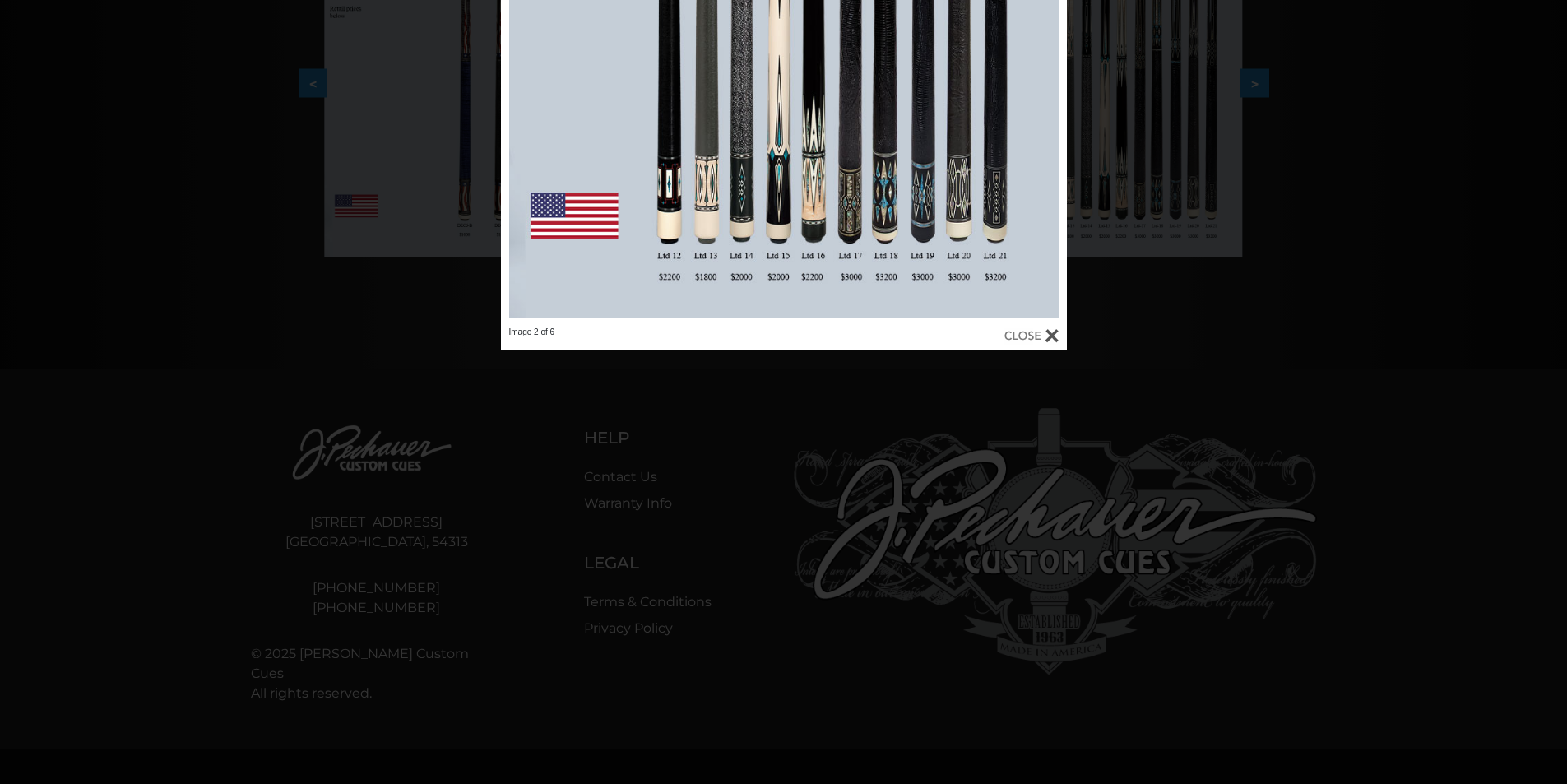
scroll to position [634, 0]
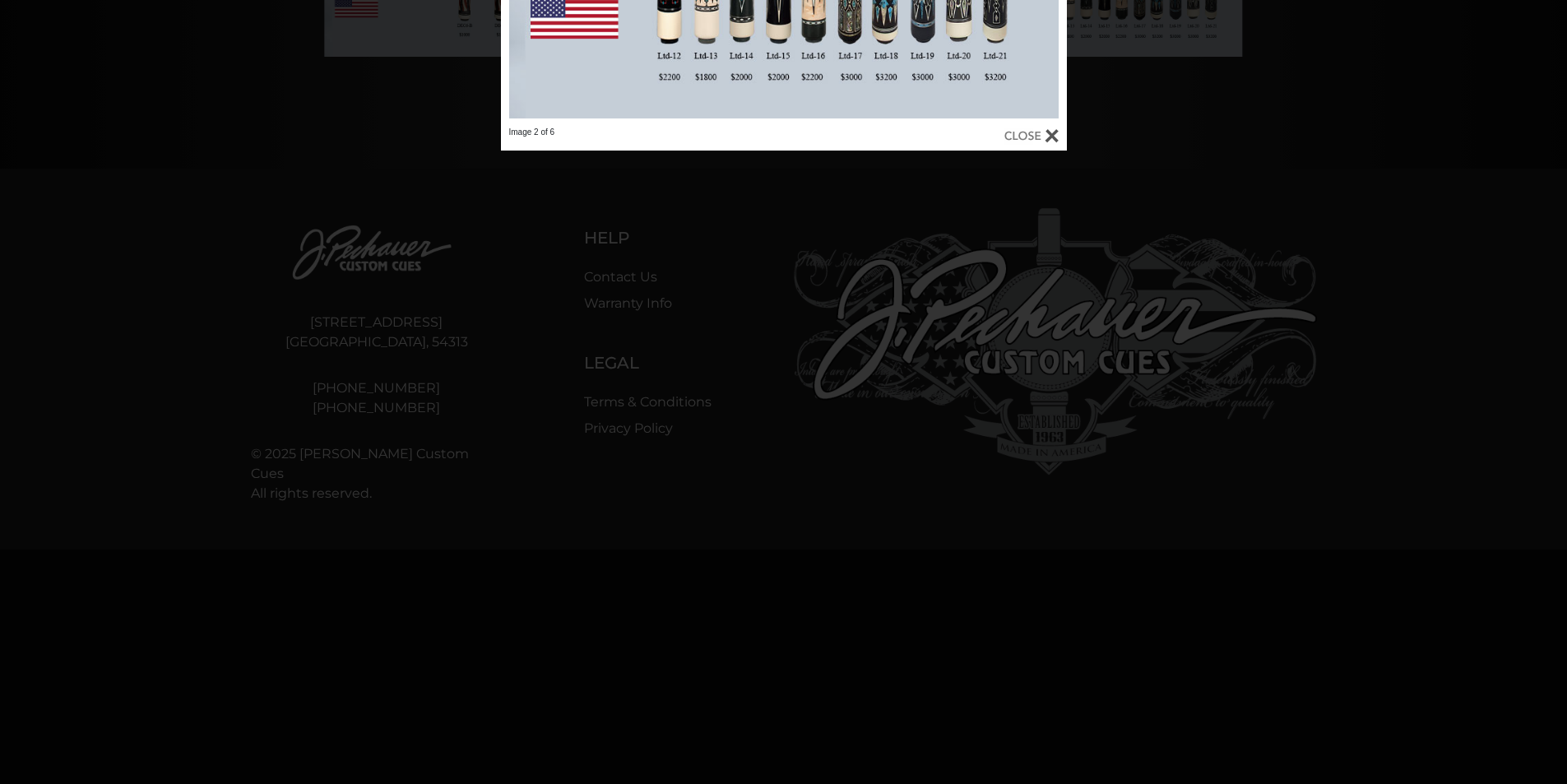
click at [1053, 140] on div at bounding box center [1031, 135] width 54 height 18
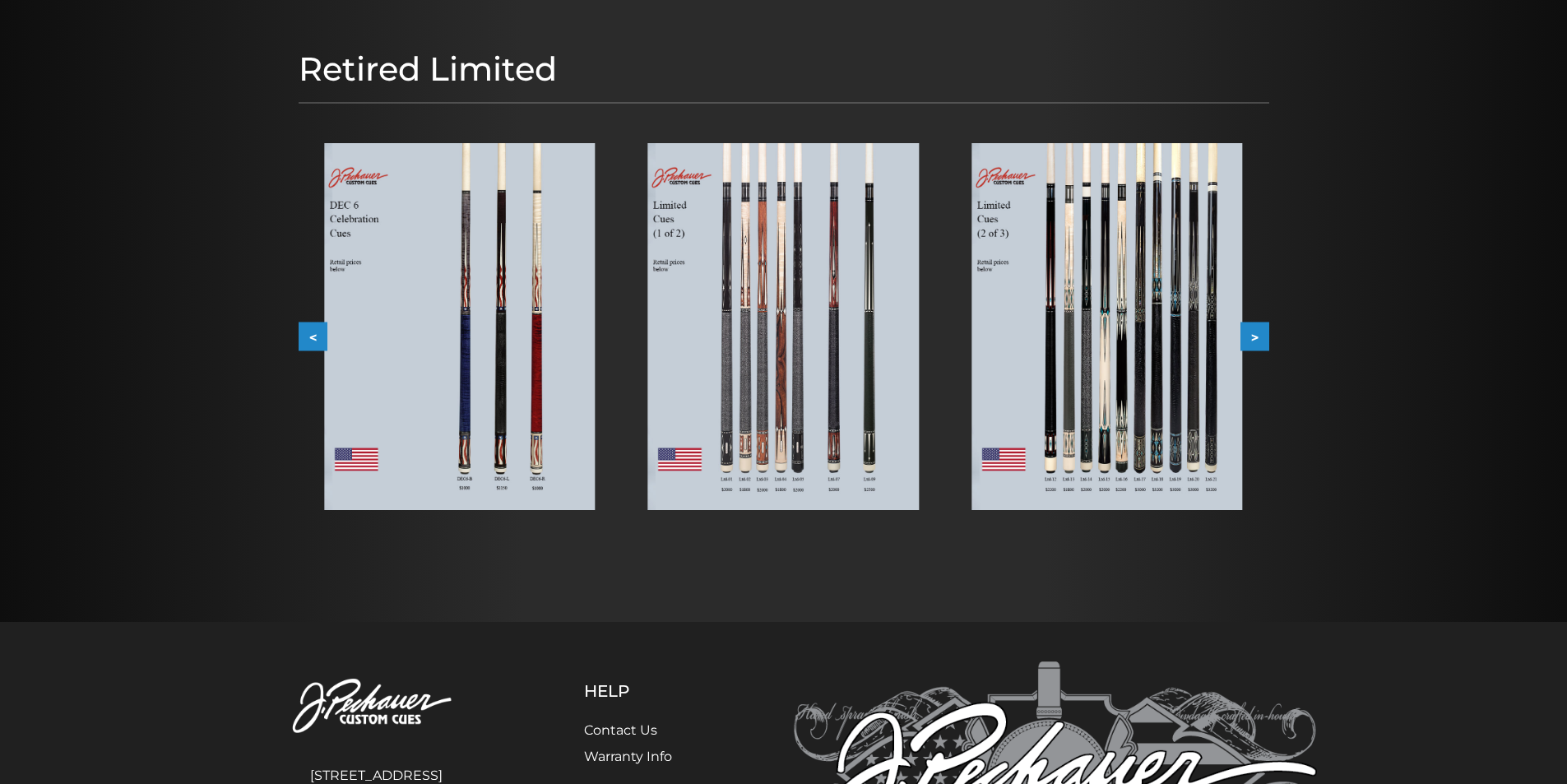
scroll to position [0, 0]
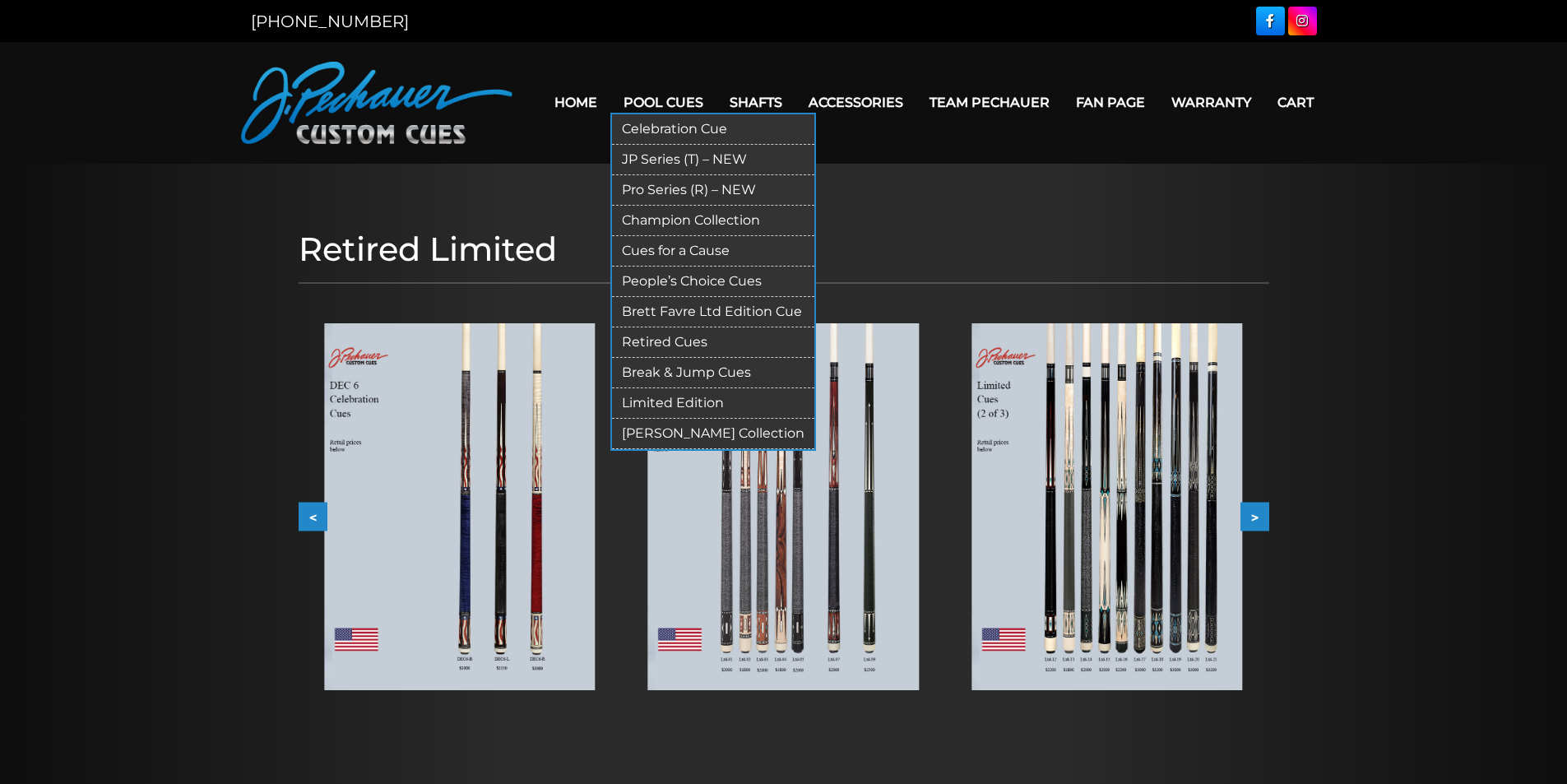
click at [713, 431] on link "[PERSON_NAME] Collection" at bounding box center [712, 433] width 202 height 30
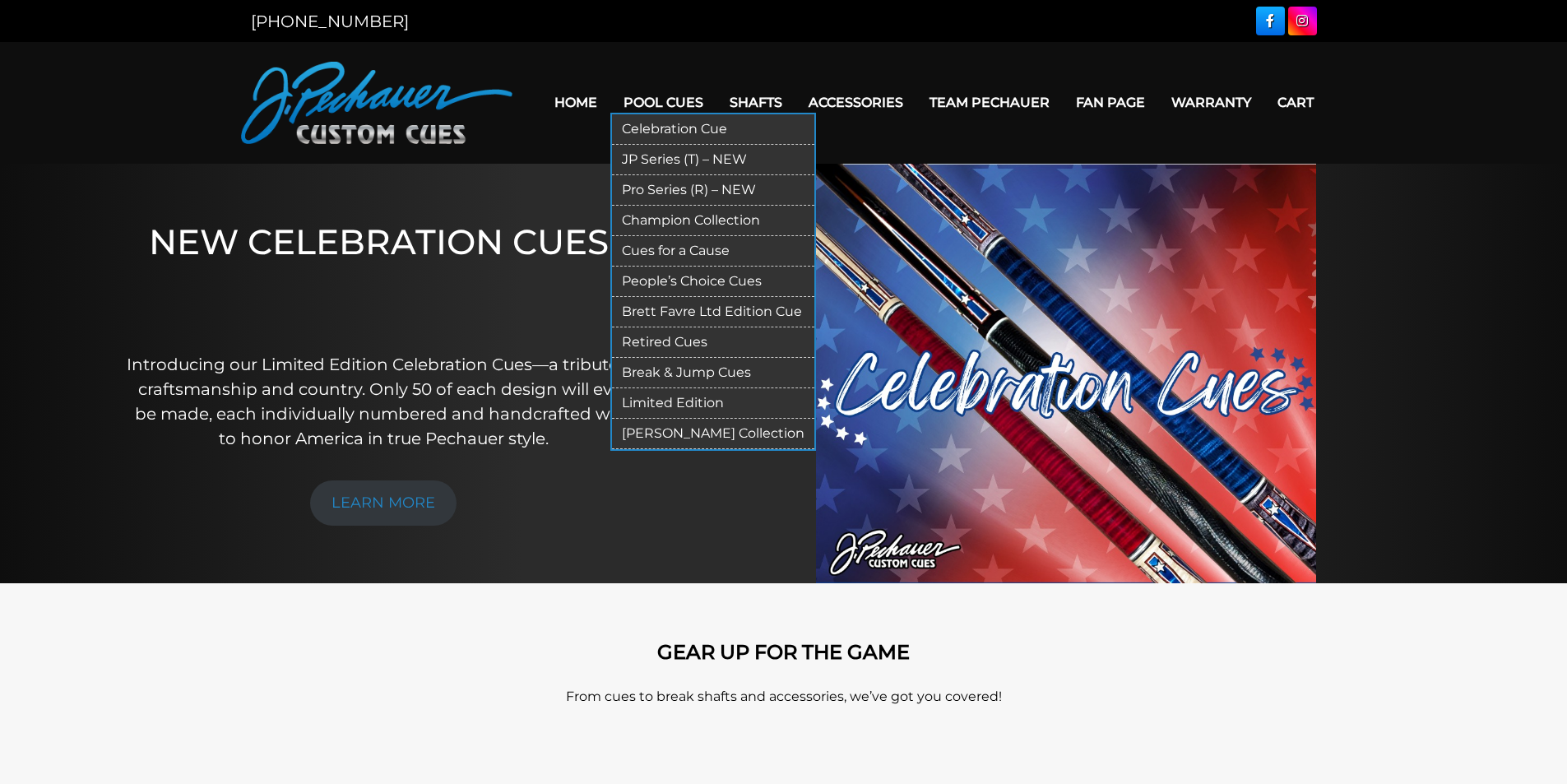
click at [690, 283] on link "People’s Choice Cues" at bounding box center [712, 281] width 202 height 30
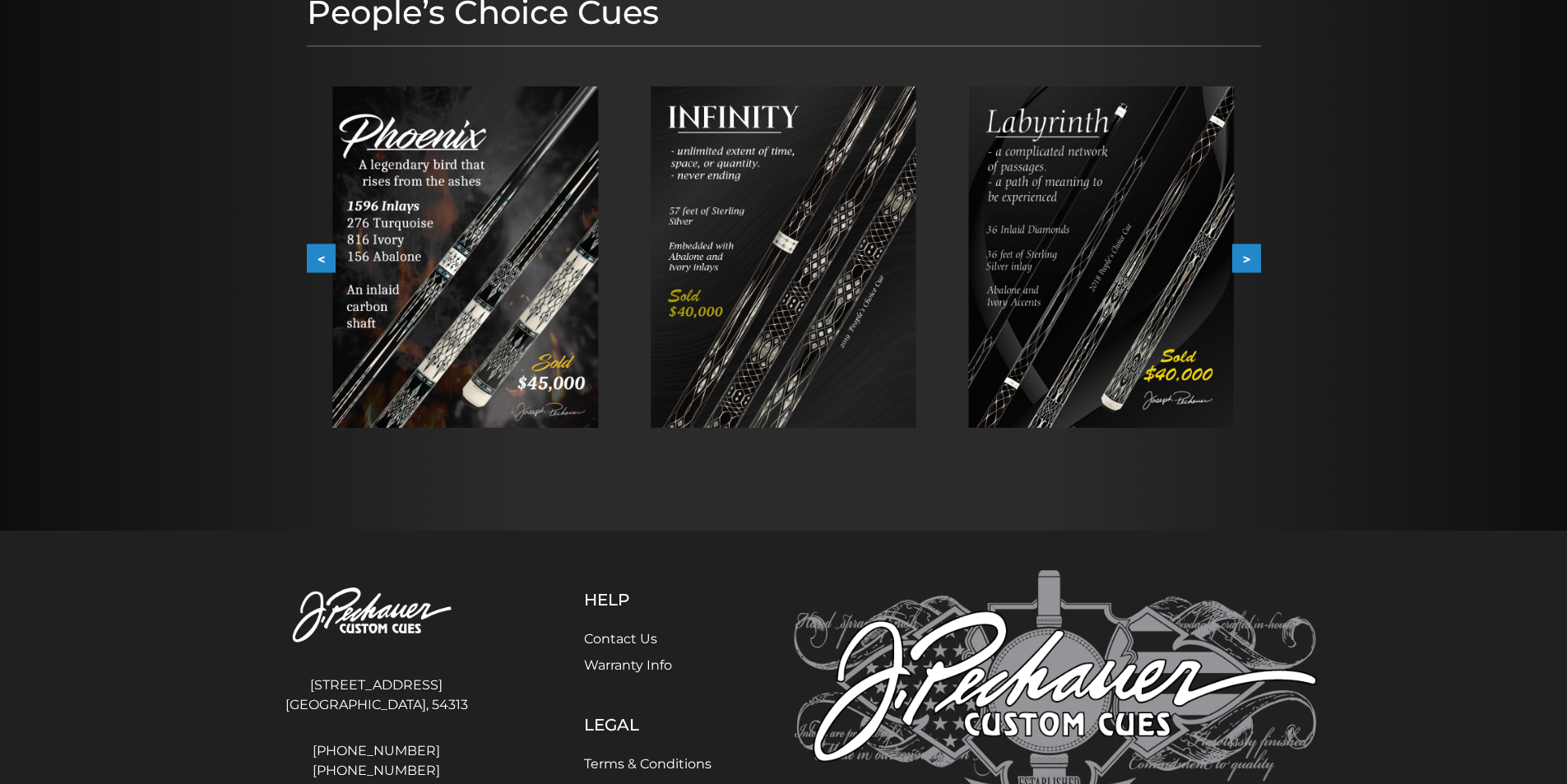
scroll to position [247, 0]
click at [313, 257] on button "<" at bounding box center [321, 257] width 28 height 28
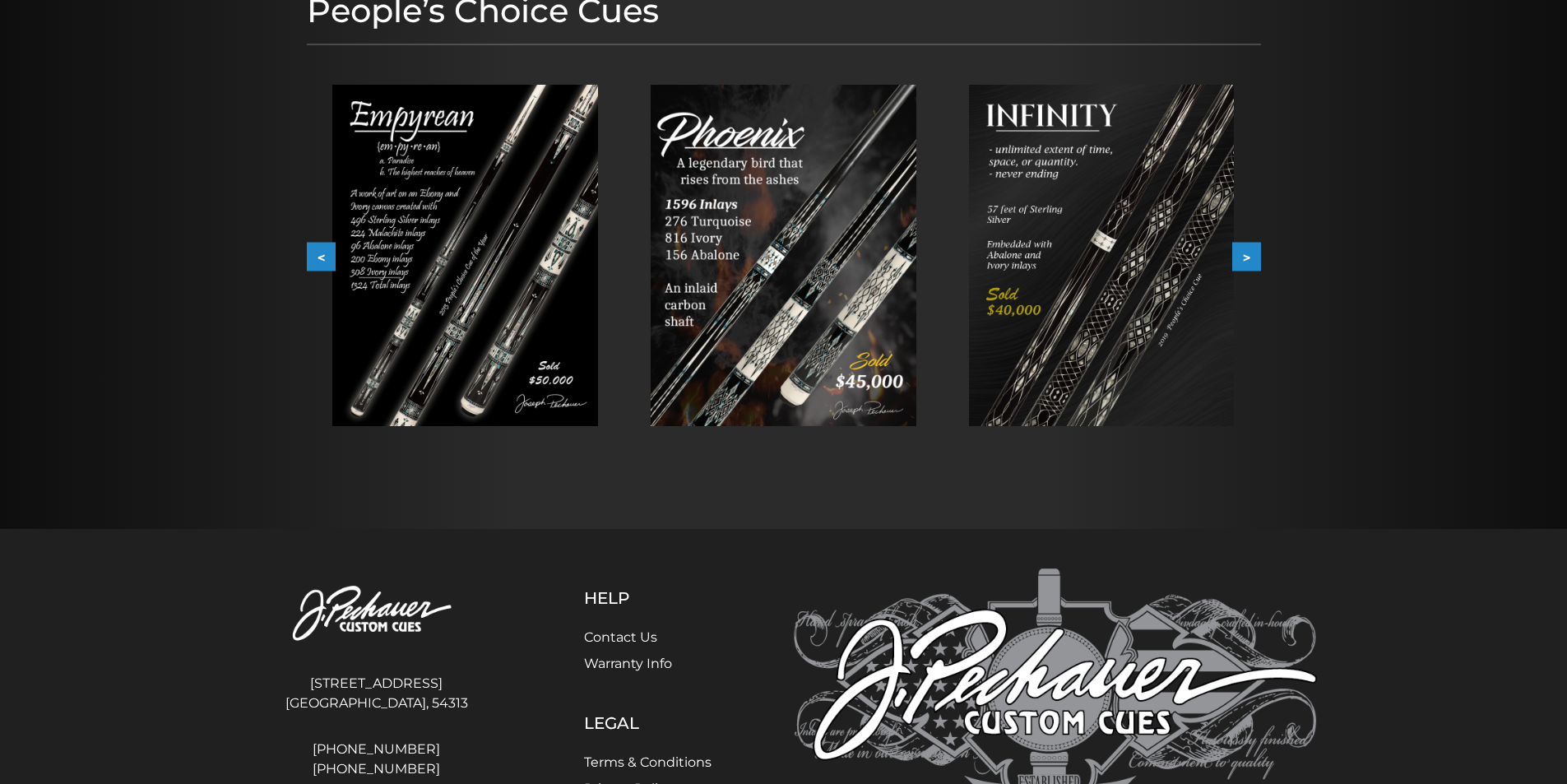
click at [1247, 265] on button ">" at bounding box center [1246, 257] width 28 height 28
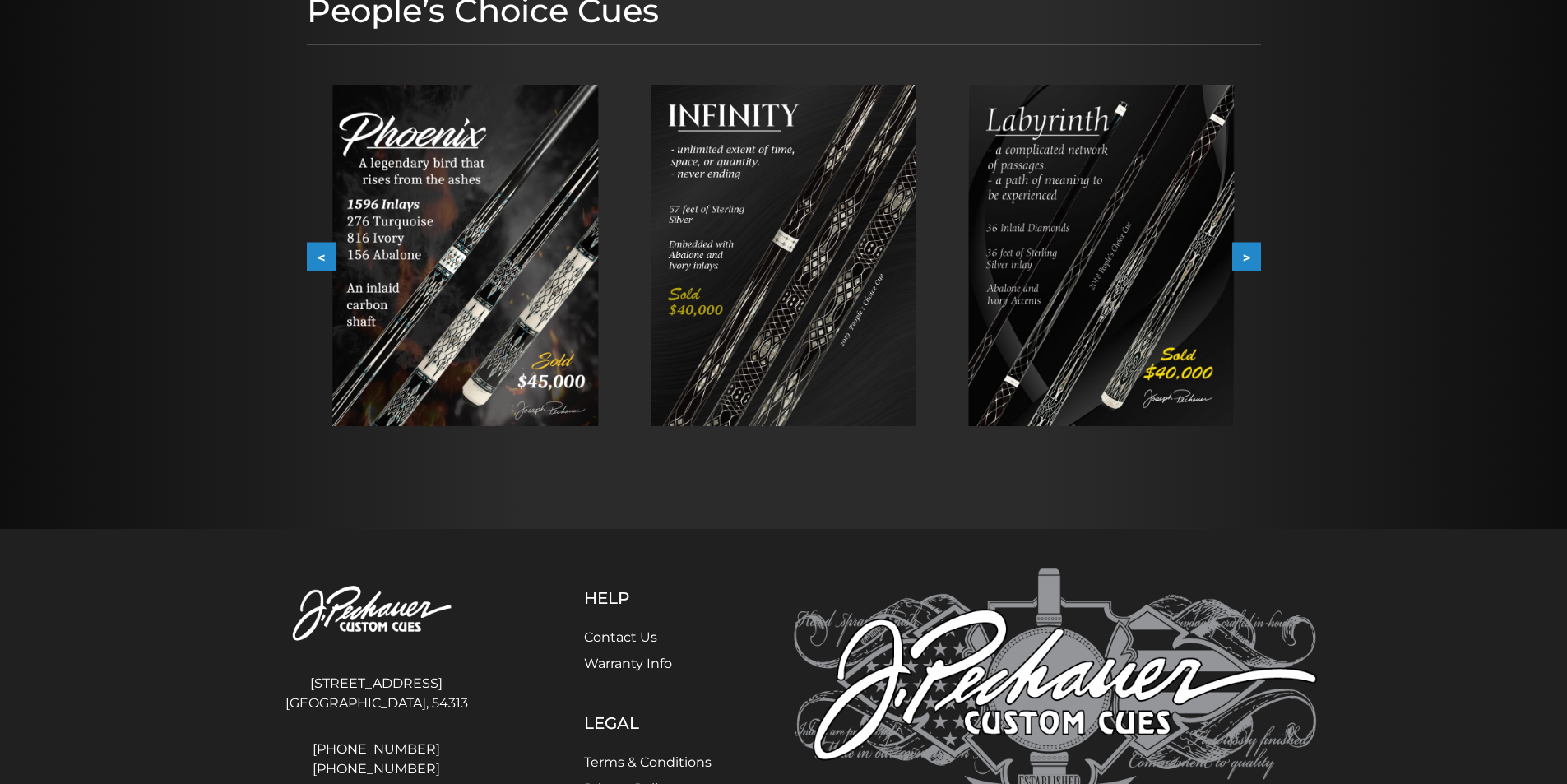
click at [1242, 264] on button ">" at bounding box center [1246, 257] width 28 height 28
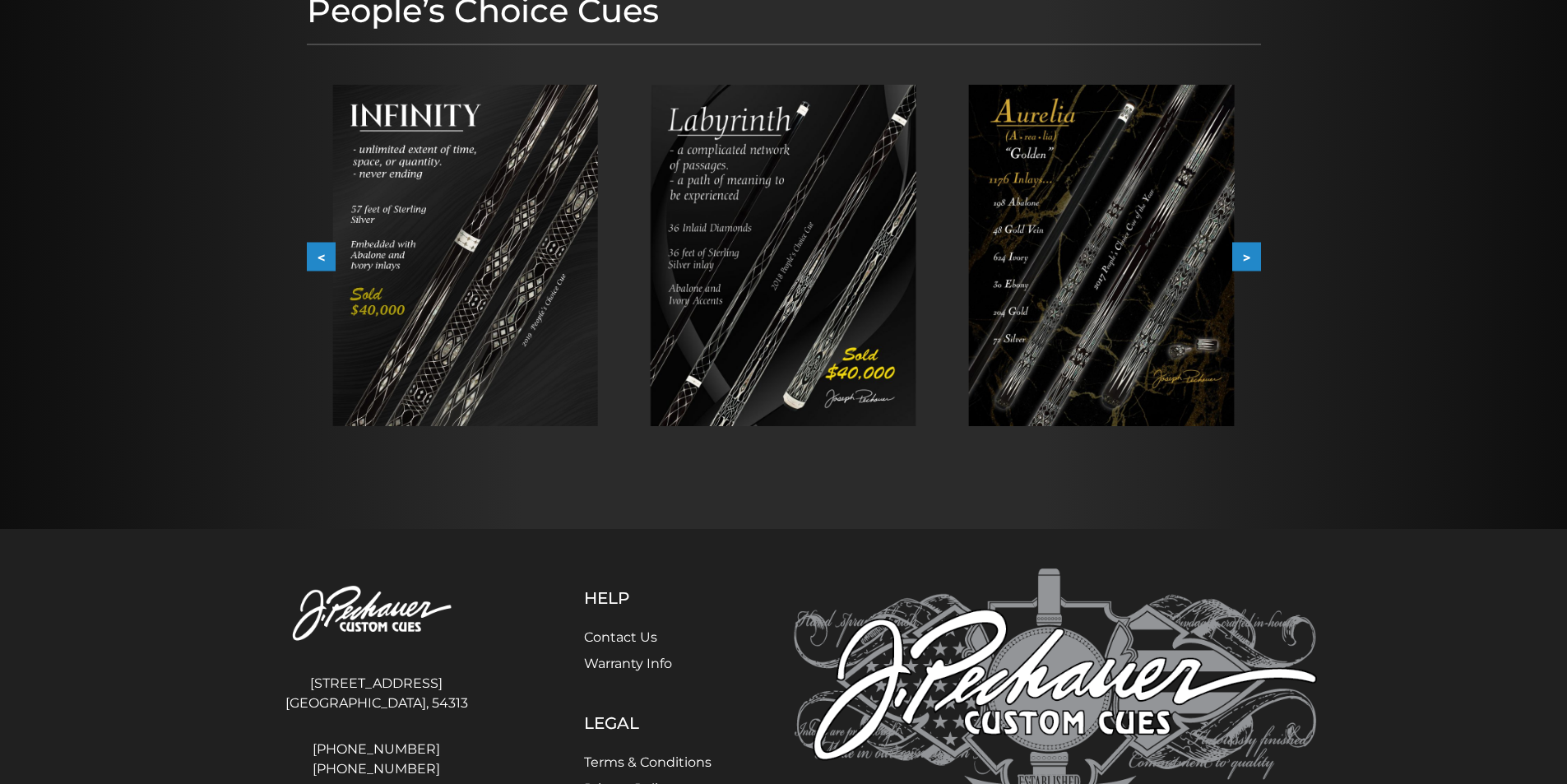
click at [1251, 255] on button ">" at bounding box center [1246, 257] width 28 height 28
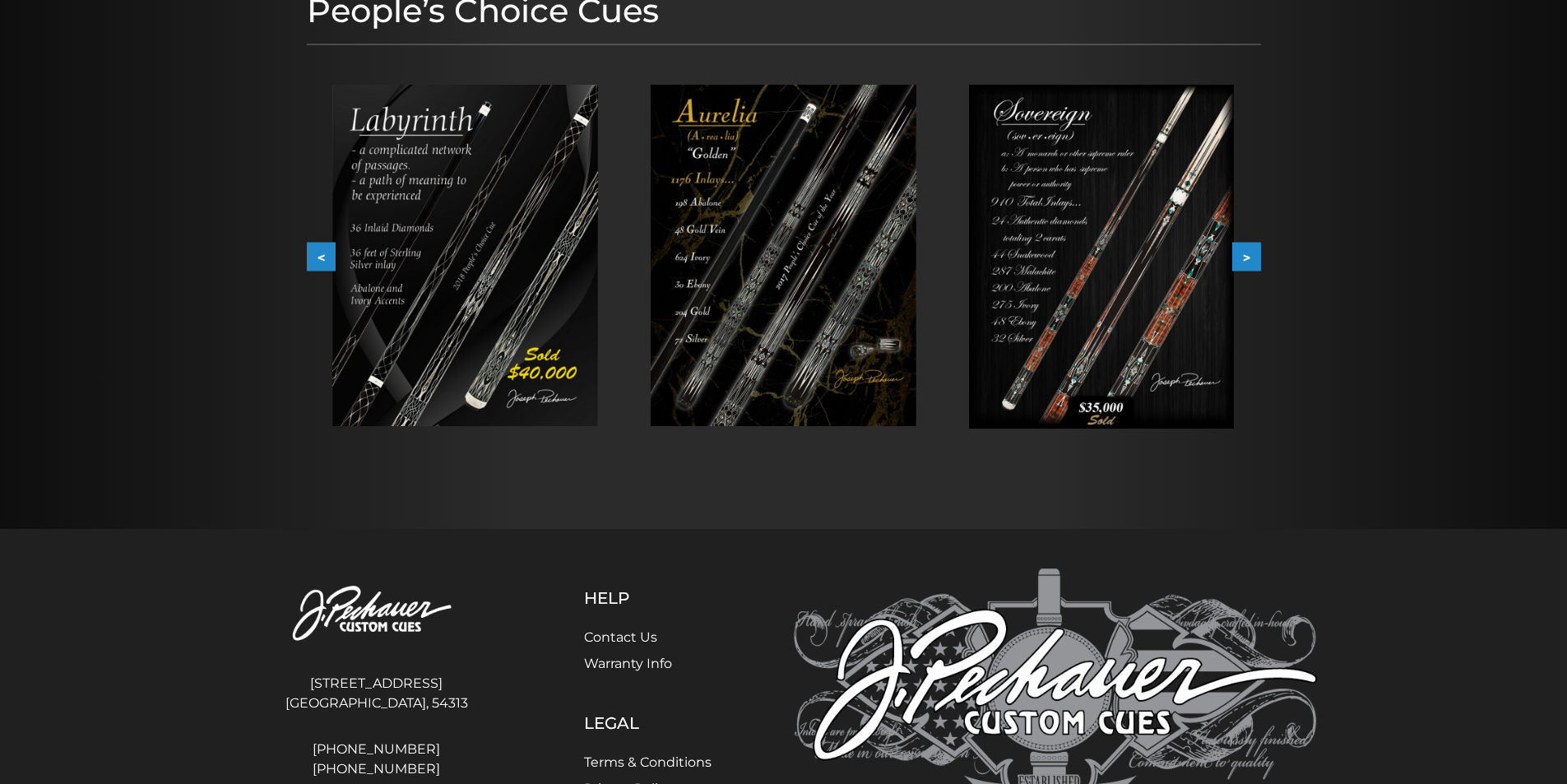
click at [763, 238] on img at bounding box center [784, 255] width 265 height 341
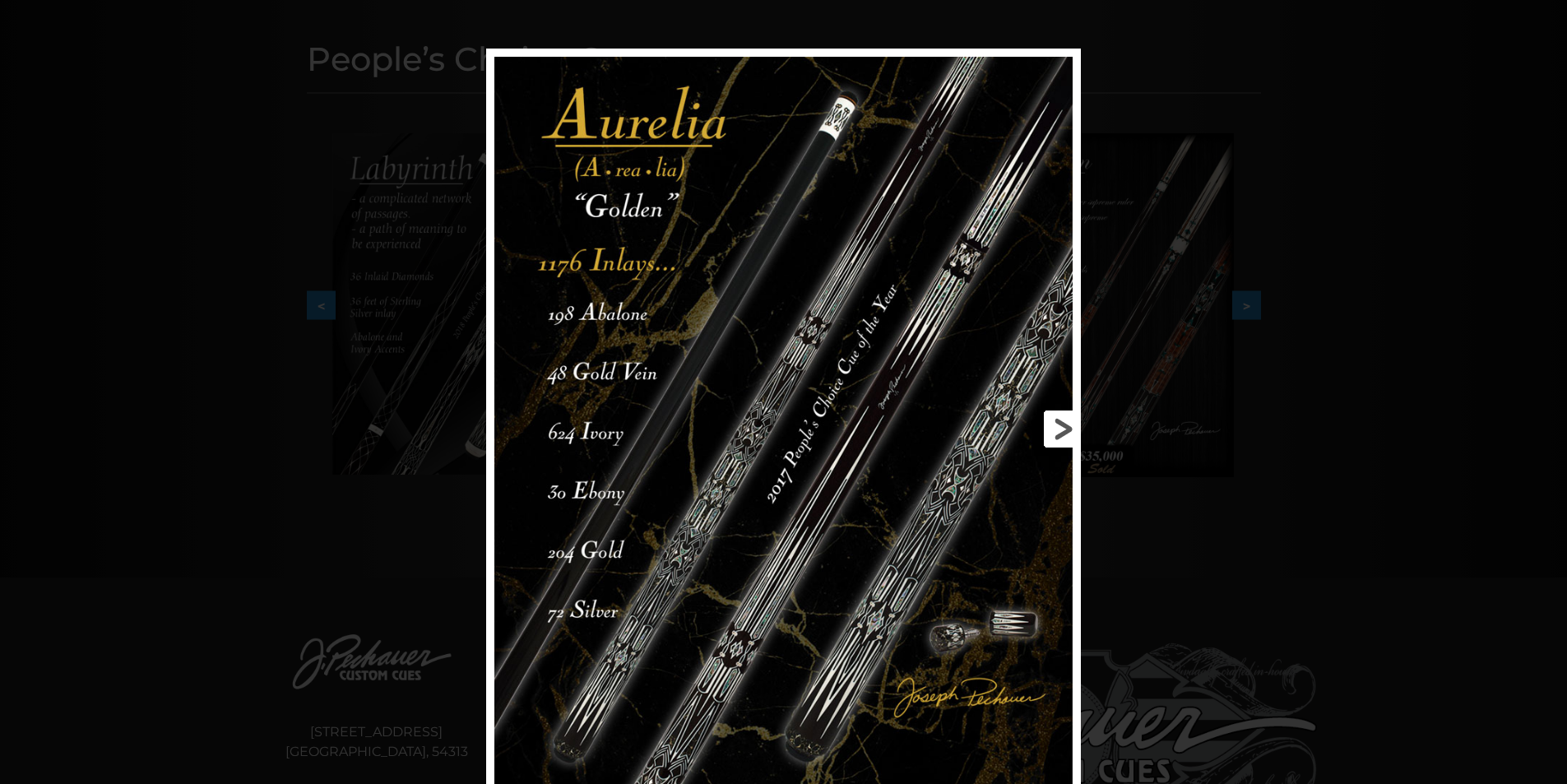
scroll to position [229, 0]
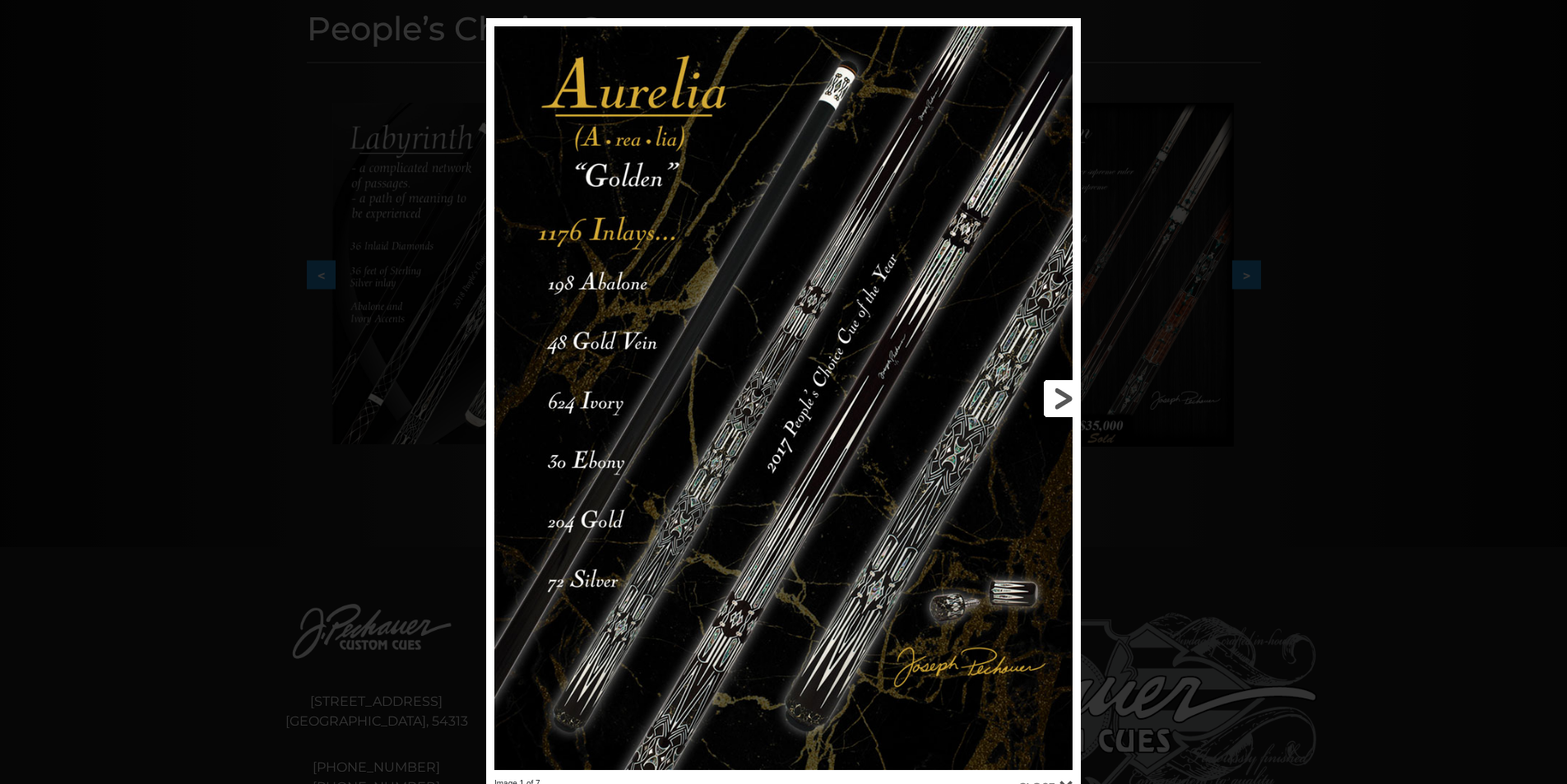
click at [1006, 594] on link at bounding box center [947, 398] width 267 height 760
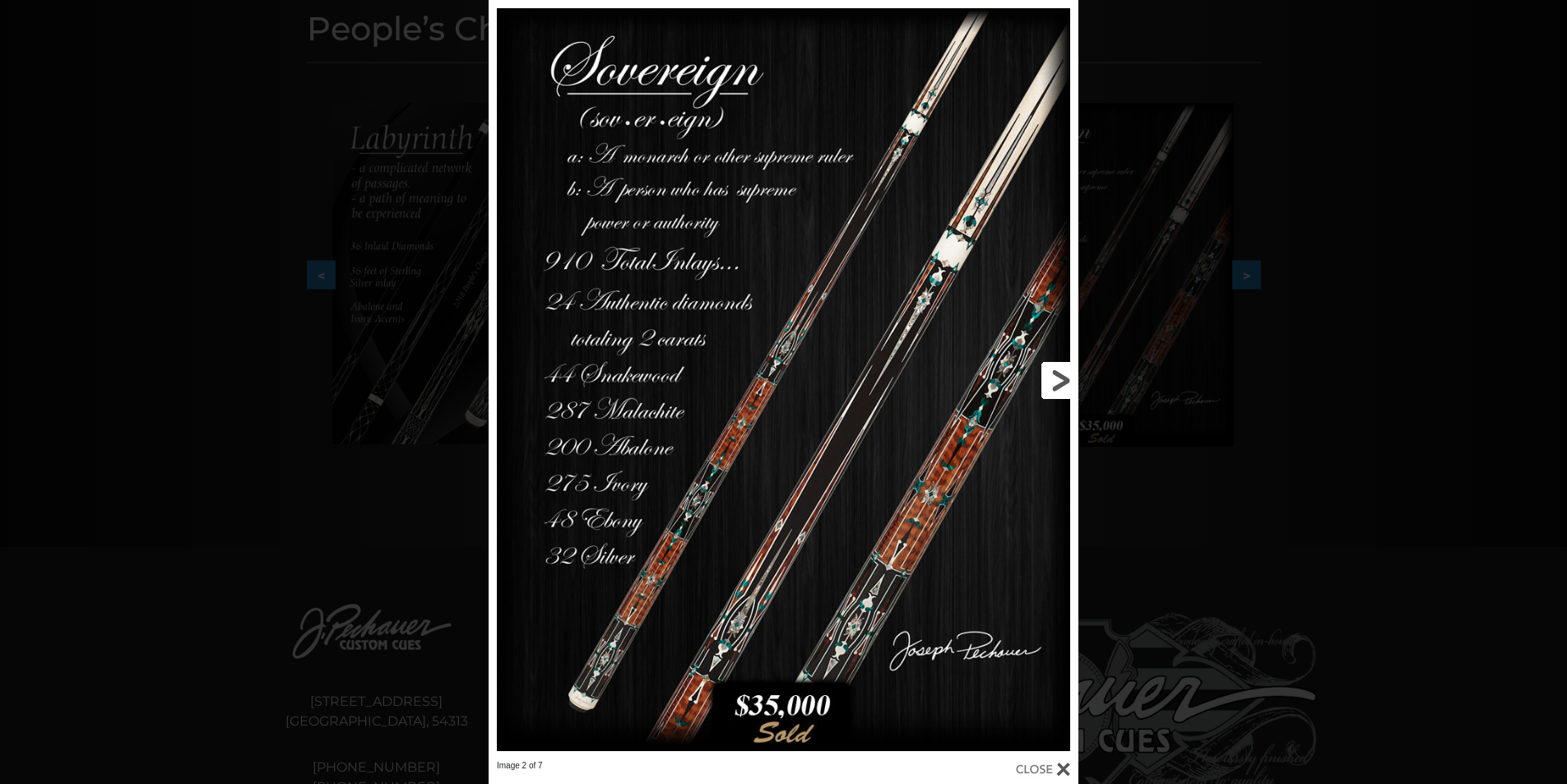
click at [1062, 381] on link at bounding box center [946, 380] width 265 height 760
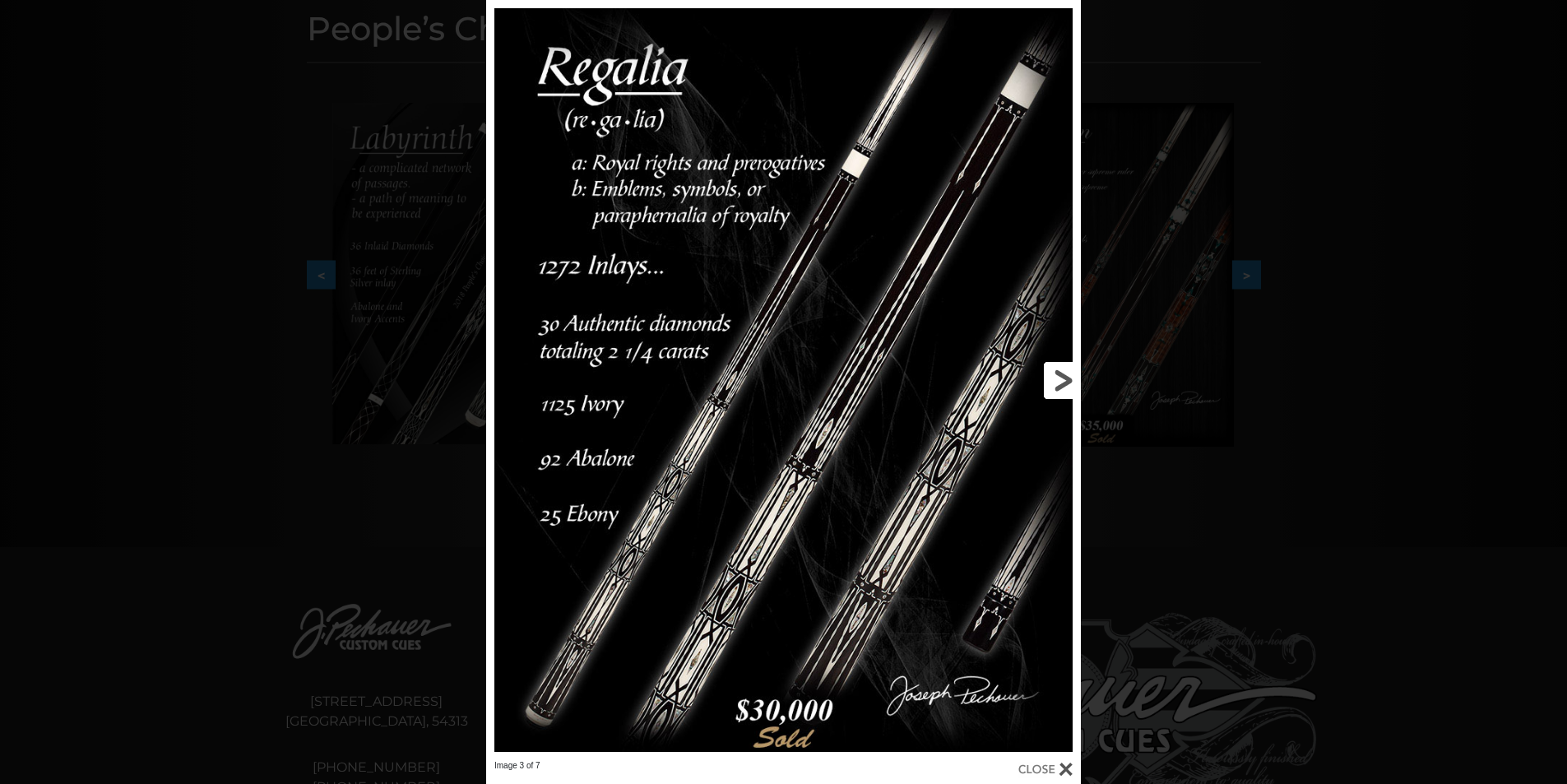
click at [1061, 381] on link at bounding box center [947, 380] width 267 height 760
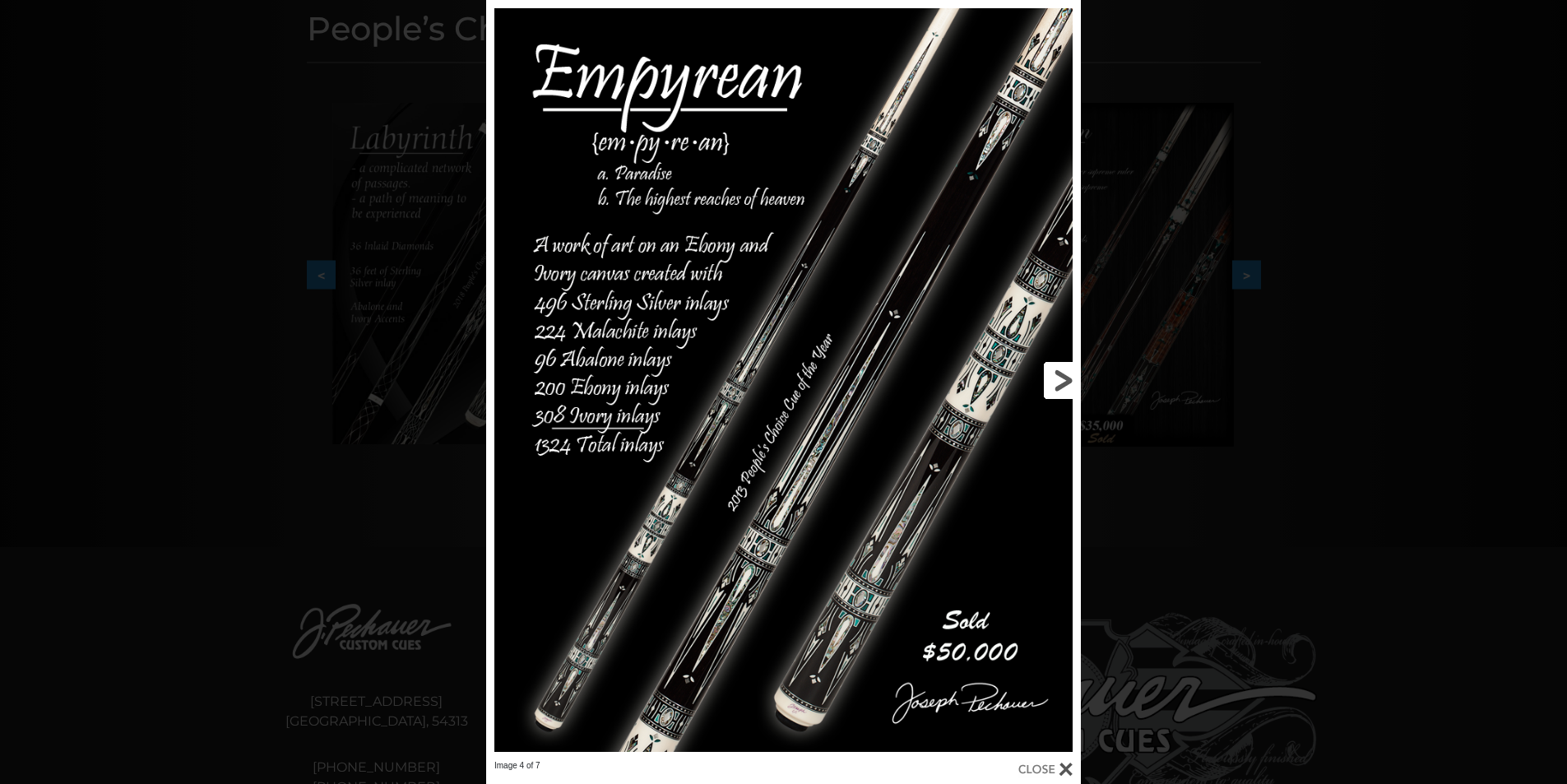
click at [1061, 381] on link at bounding box center [947, 380] width 267 height 760
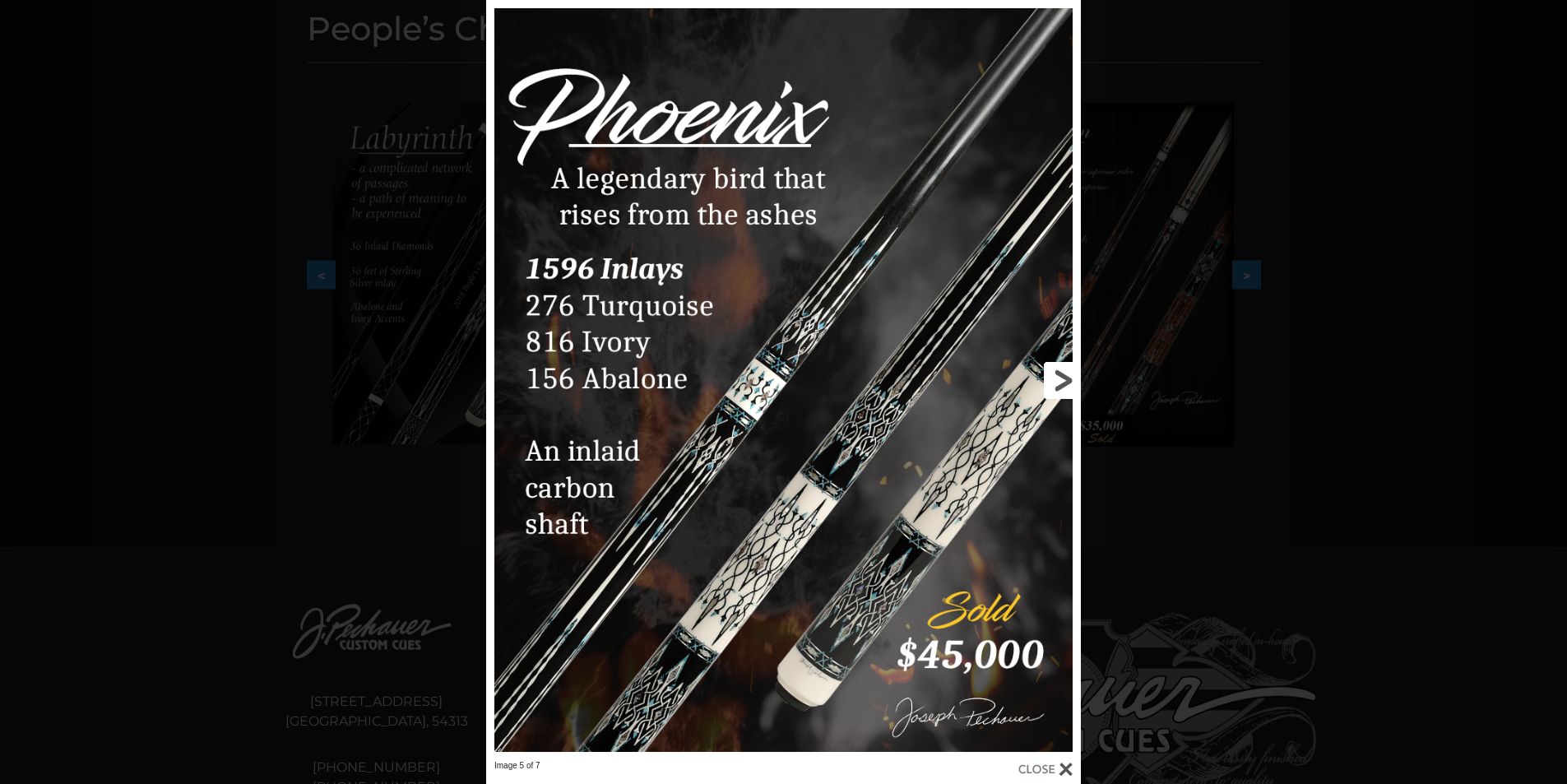
click at [899, 195] on link at bounding box center [947, 380] width 267 height 760
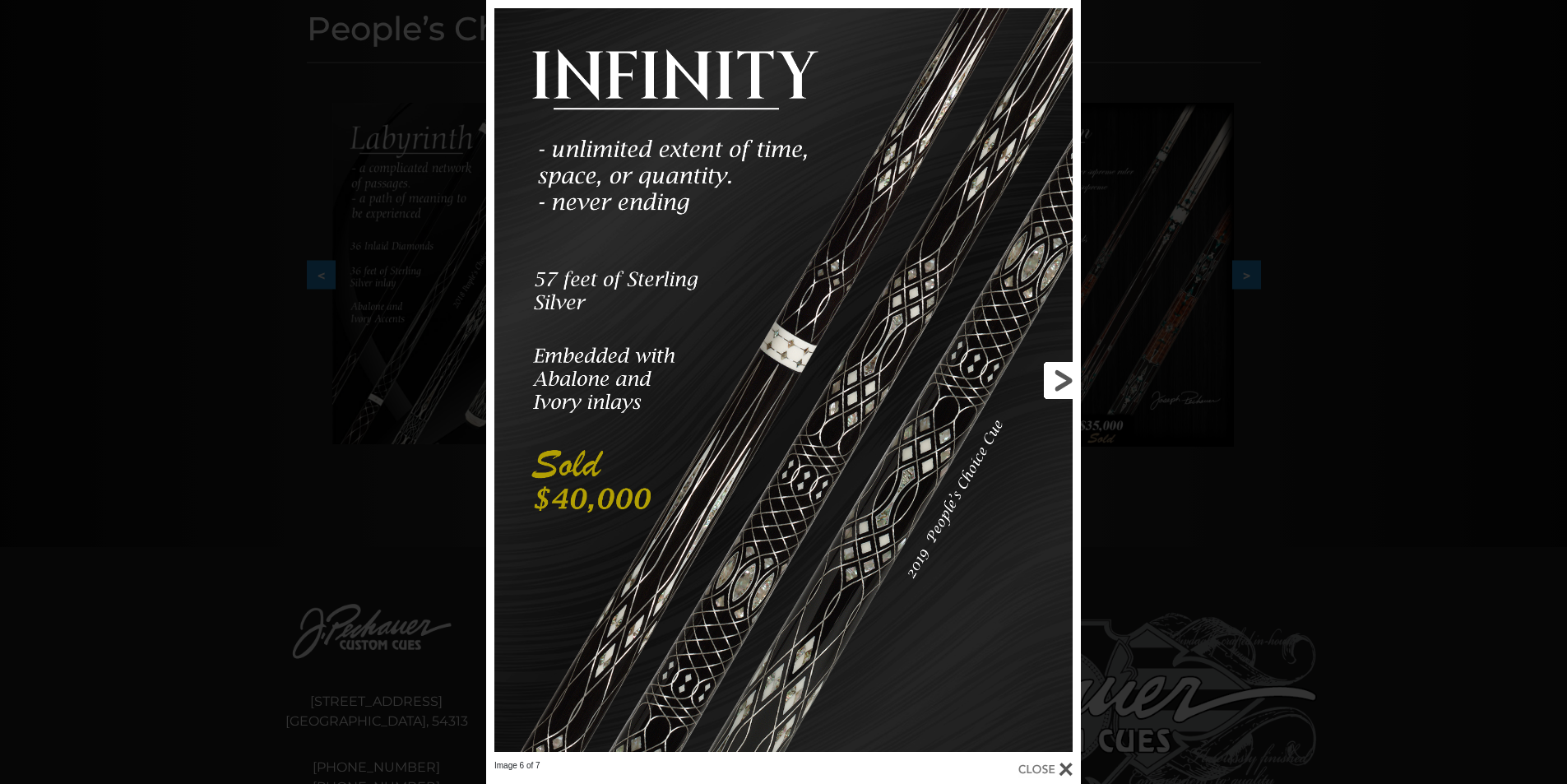
click at [1039, 375] on link at bounding box center [947, 380] width 267 height 760
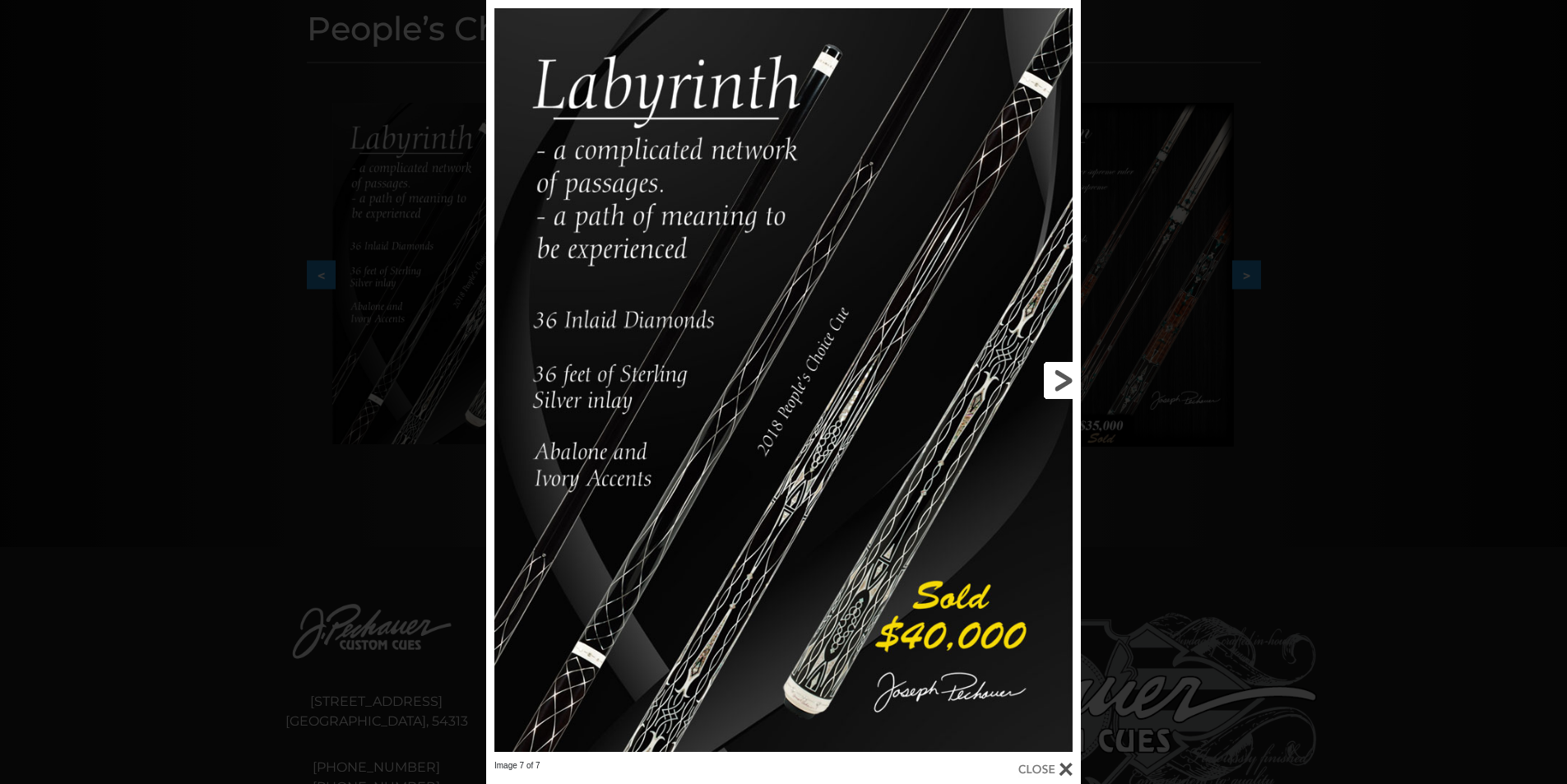
click at [1046, 380] on link at bounding box center [947, 380] width 267 height 760
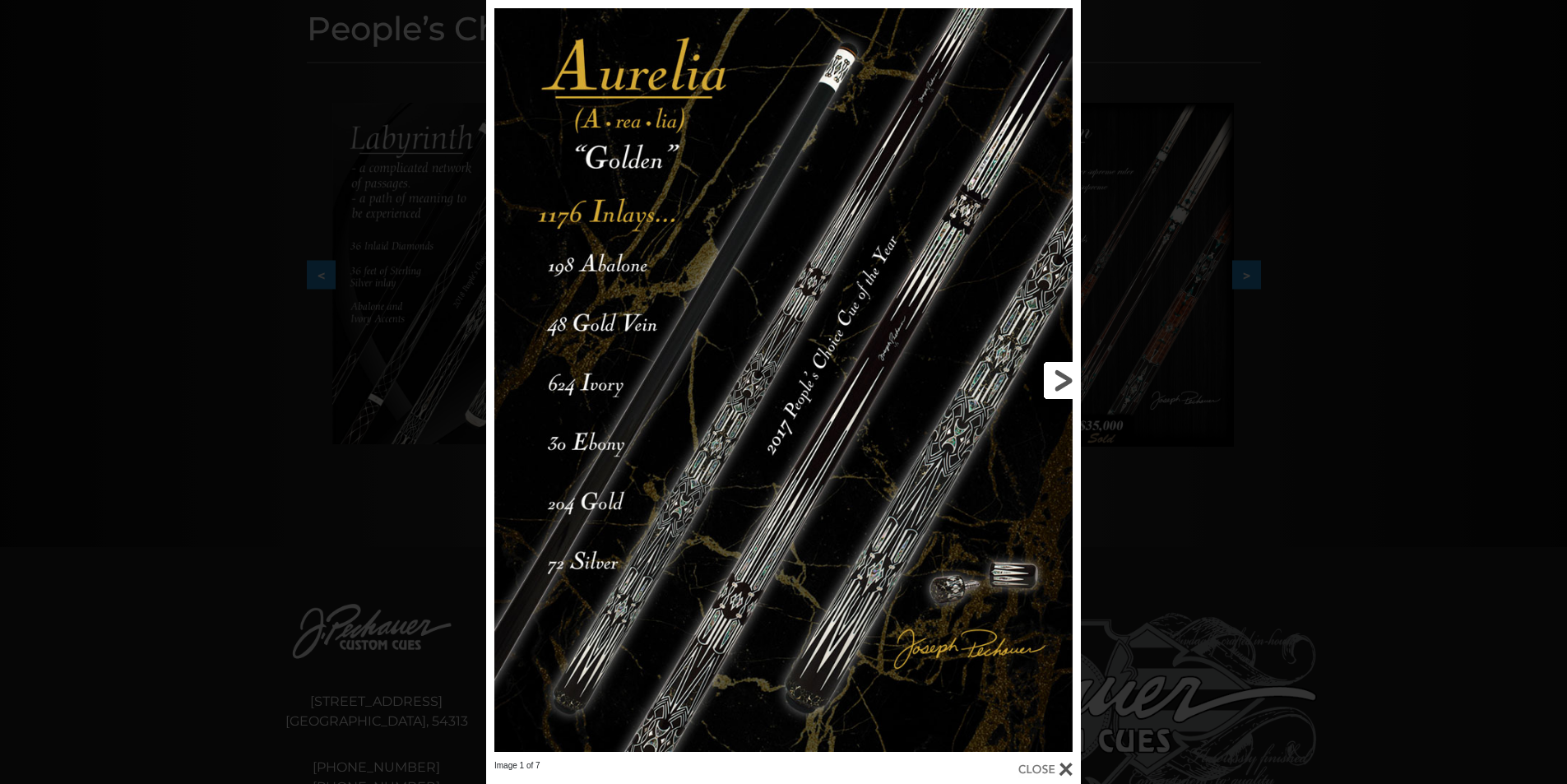
click at [1056, 384] on link at bounding box center [947, 380] width 267 height 760
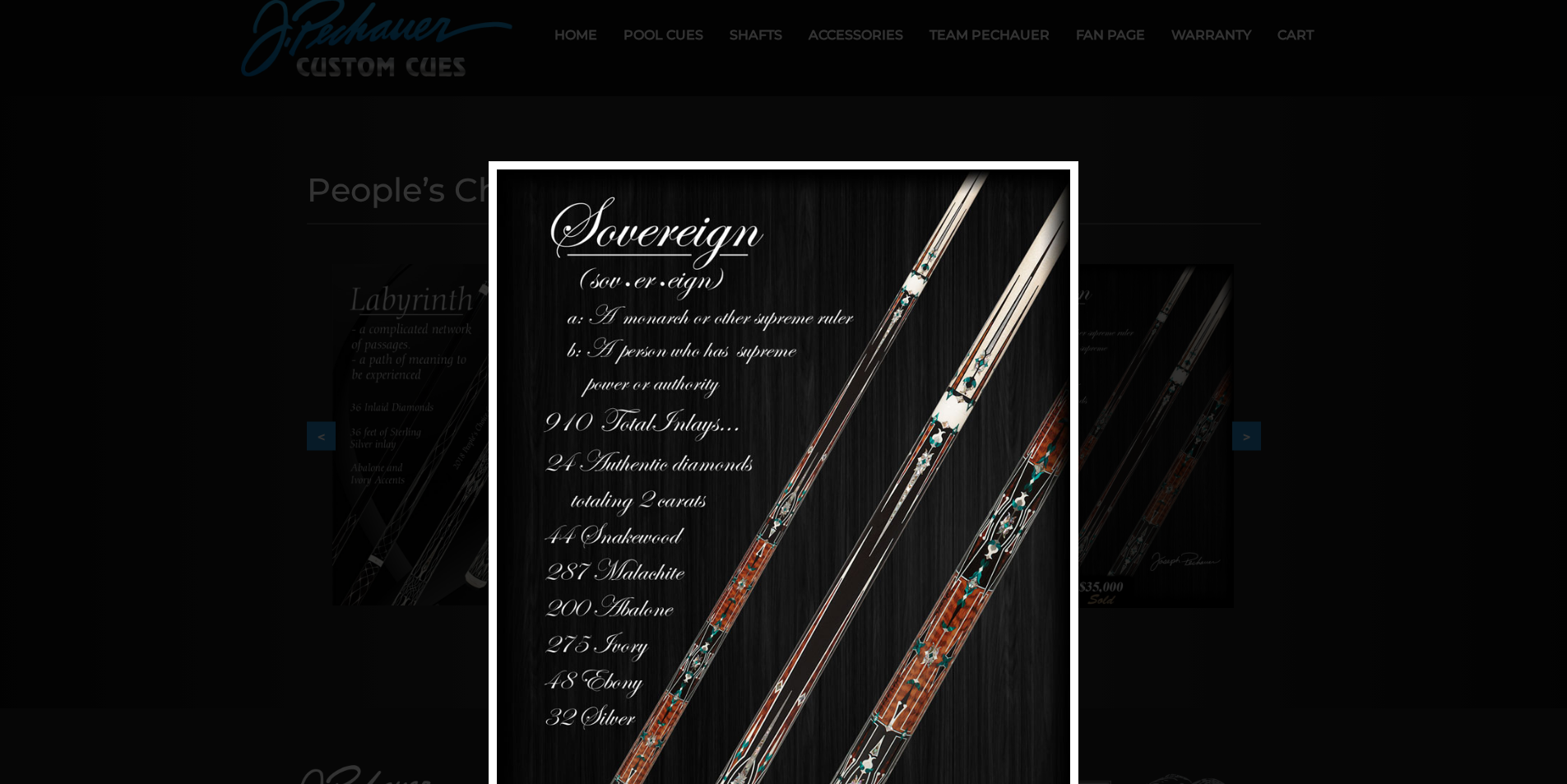
scroll to position [64, 0]
